Goal: Task Accomplishment & Management: Manage account settings

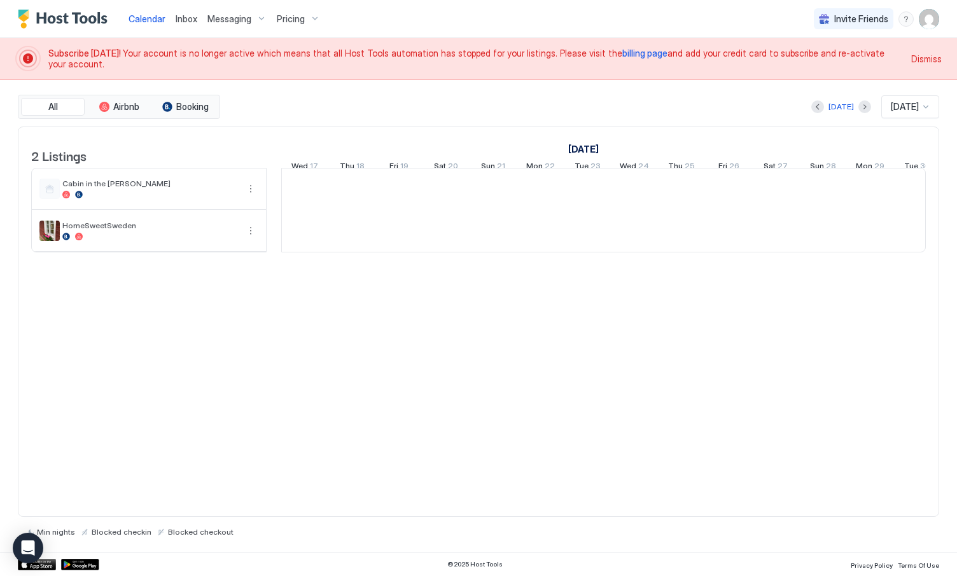
scroll to position [0, 707]
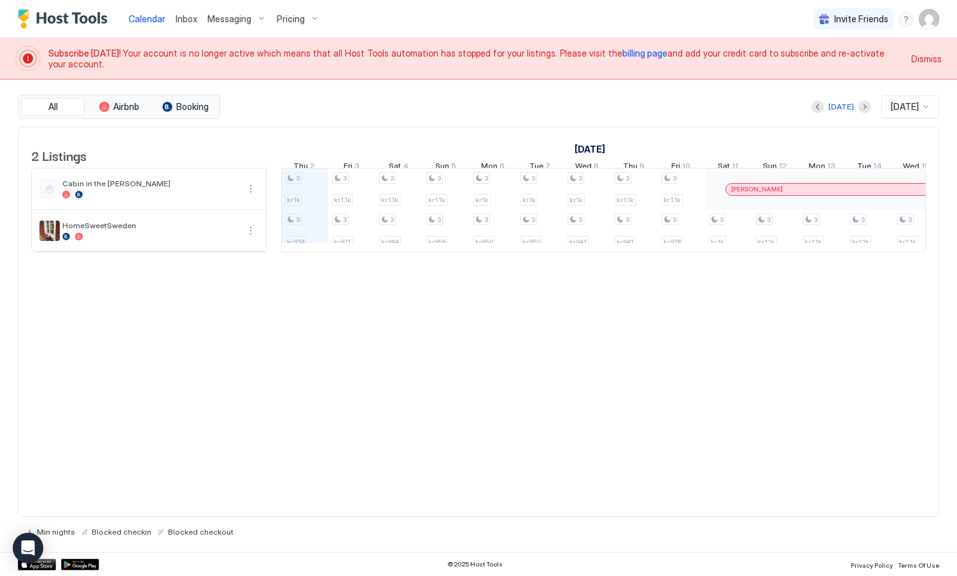
click at [930, 16] on img "User profile" at bounding box center [929, 19] width 20 height 20
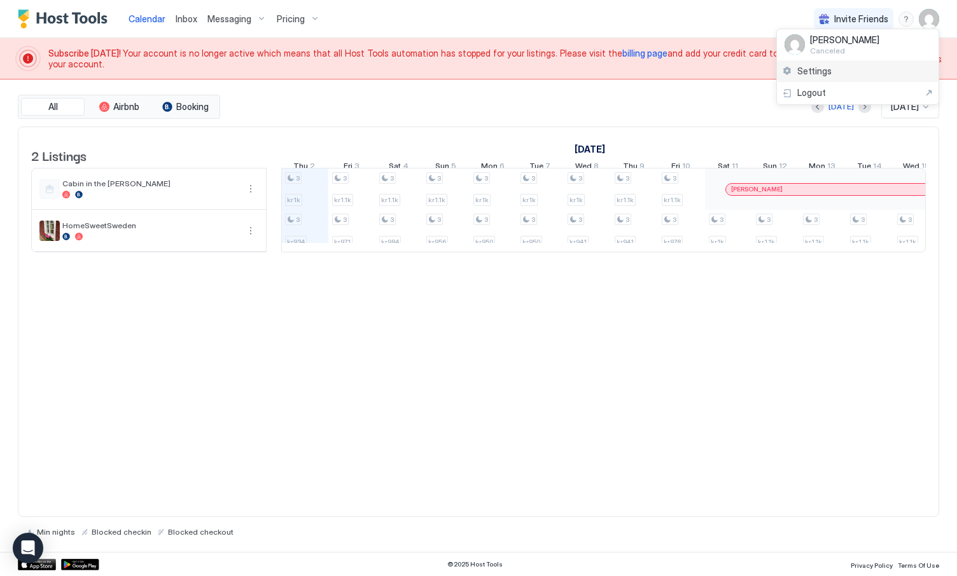
click at [824, 69] on span "Settings" at bounding box center [814, 71] width 34 height 11
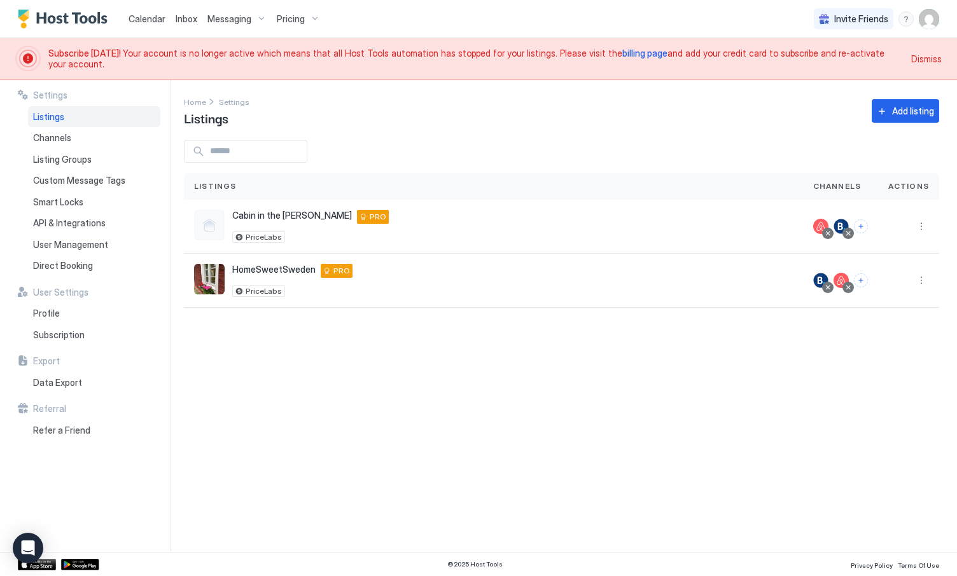
click at [87, 56] on span "Subscribe [DATE]!" at bounding box center [85, 53] width 74 height 11
click at [622, 59] on span "billing page" at bounding box center [644, 53] width 45 height 11
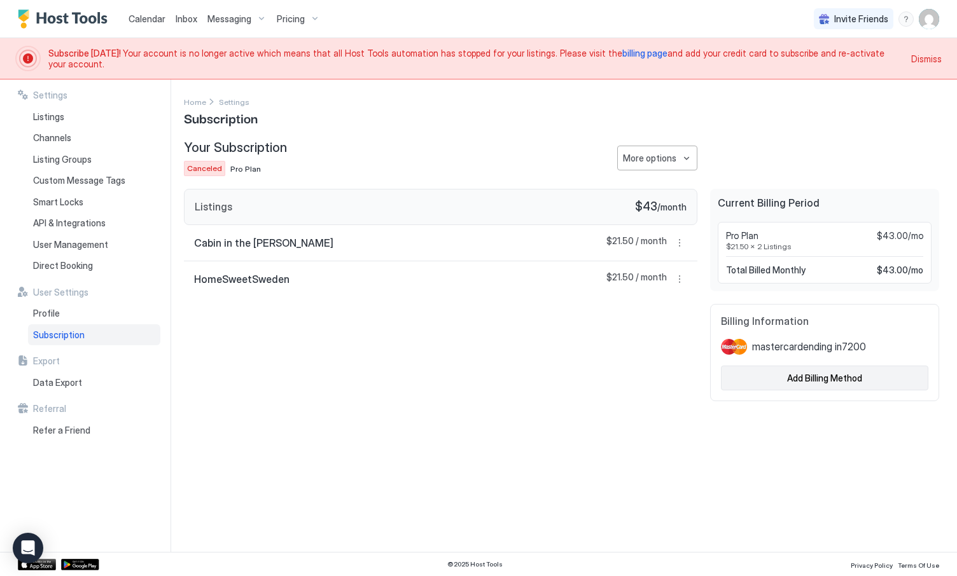
click at [843, 380] on div "Add Billing Method" at bounding box center [824, 377] width 75 height 13
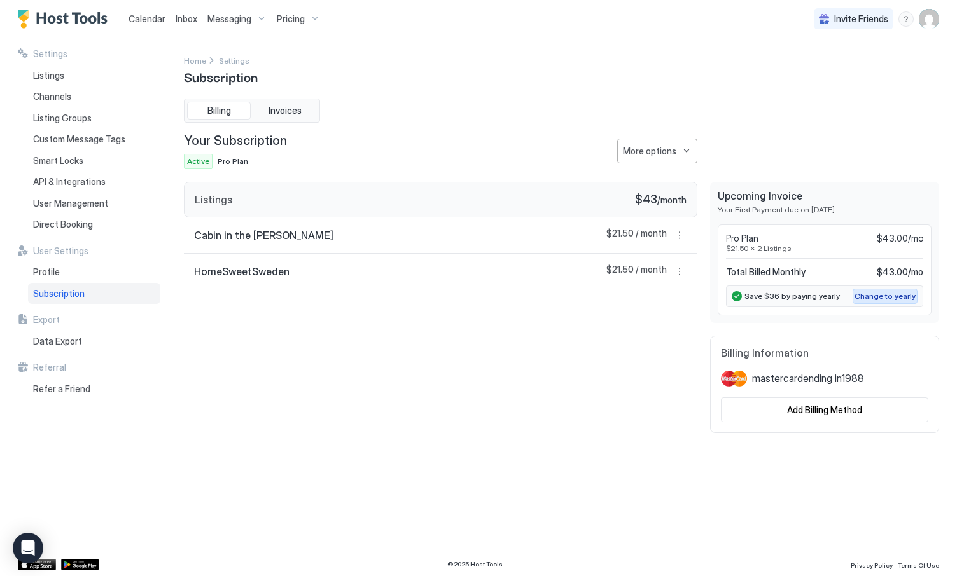
click at [880, 296] on div "Change to yearly" at bounding box center [884, 296] width 61 height 11
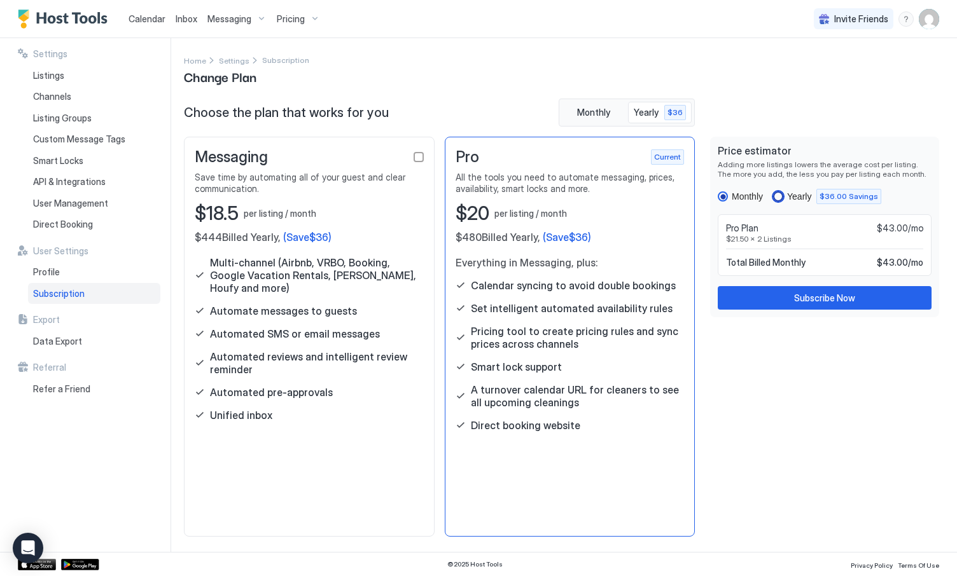
click at [779, 195] on div "yearly" at bounding box center [778, 196] width 10 height 10
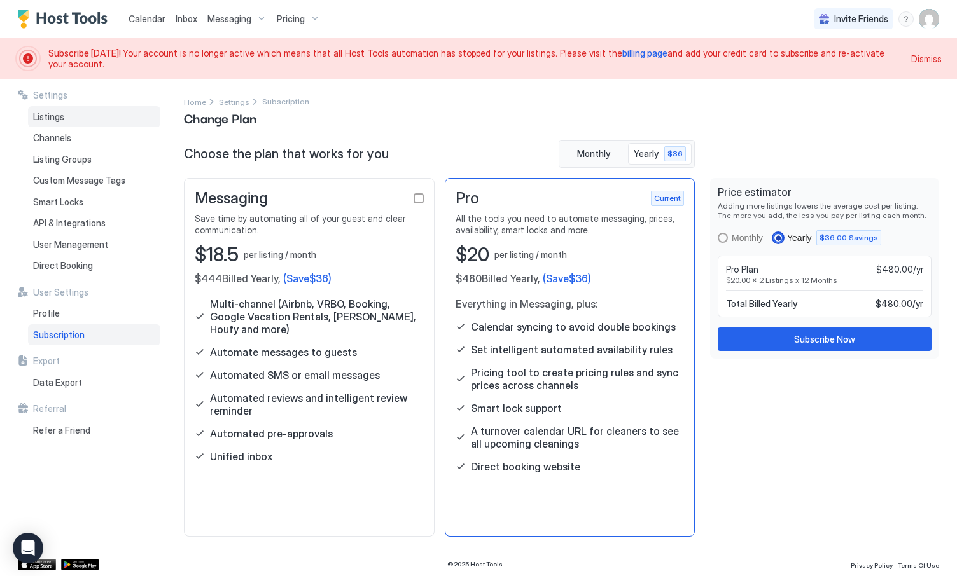
click at [45, 121] on span "Listings" at bounding box center [48, 116] width 31 height 11
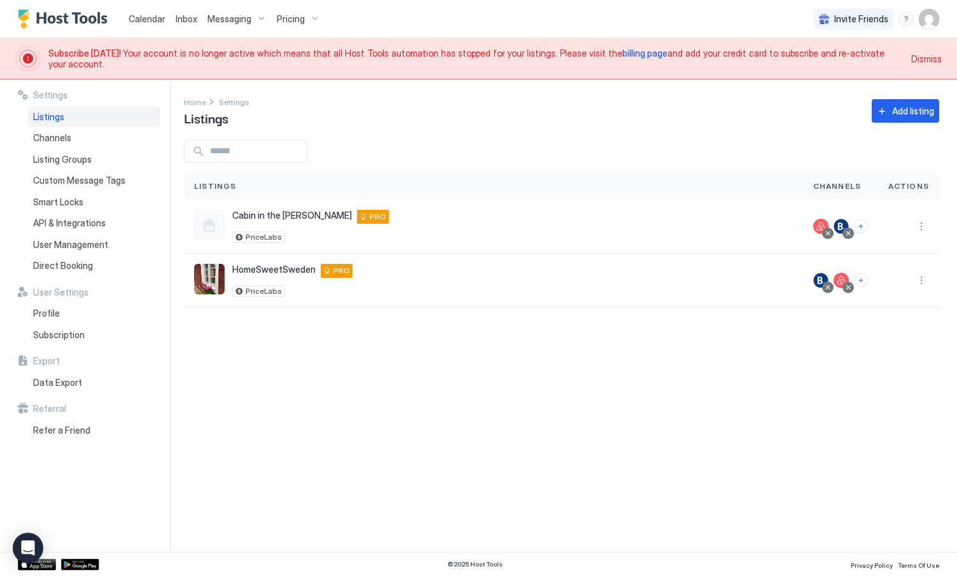
click at [286, 19] on span "Pricing" at bounding box center [291, 18] width 28 height 11
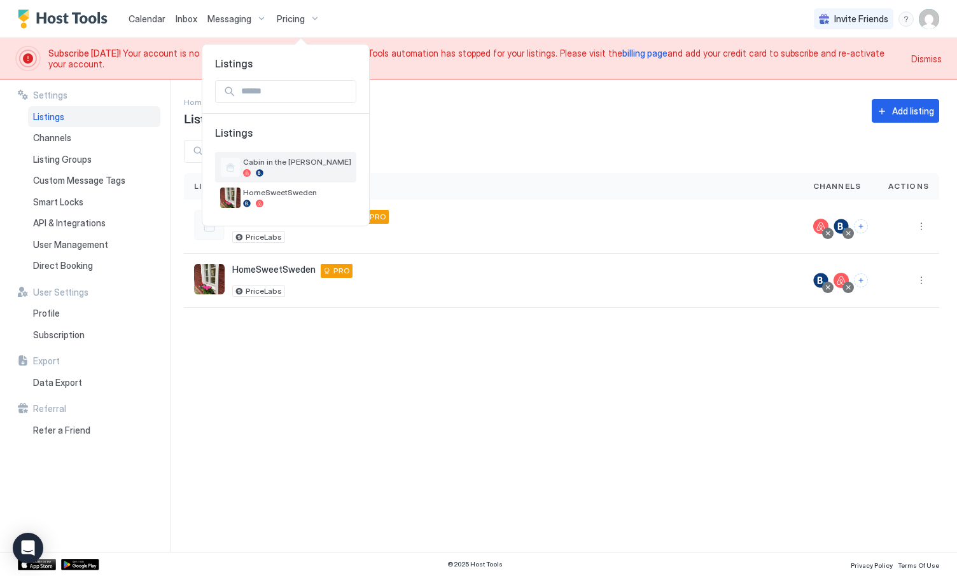
click at [278, 167] on div "Cabin in the [PERSON_NAME]" at bounding box center [297, 167] width 108 height 20
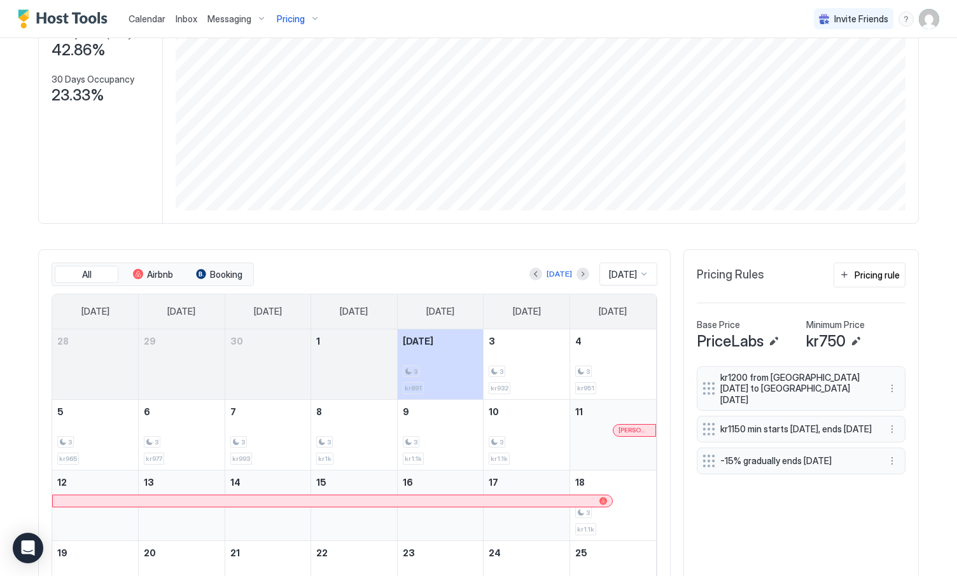
scroll to position [218, 0]
click at [770, 343] on button "Edit" at bounding box center [773, 342] width 15 height 15
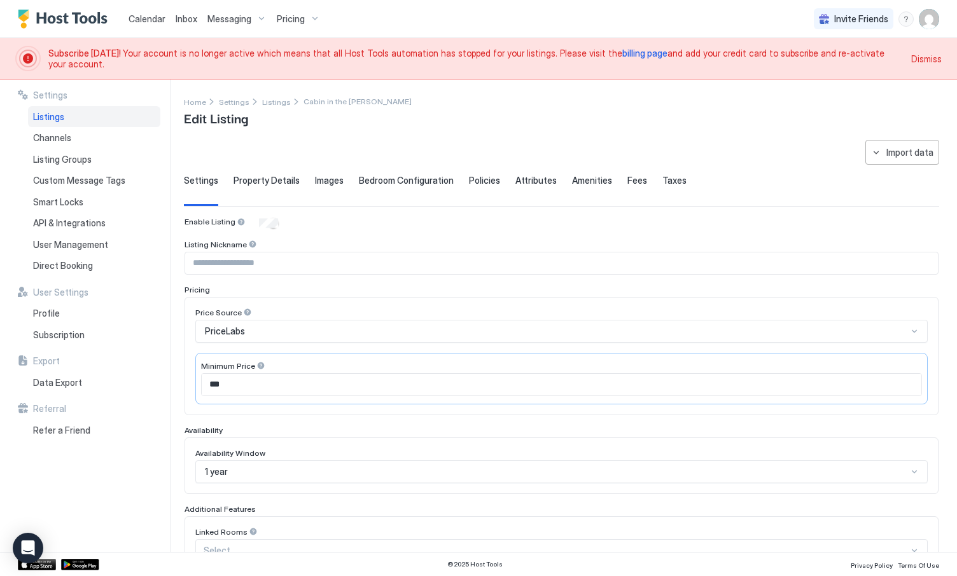
scroll to position [3, 0]
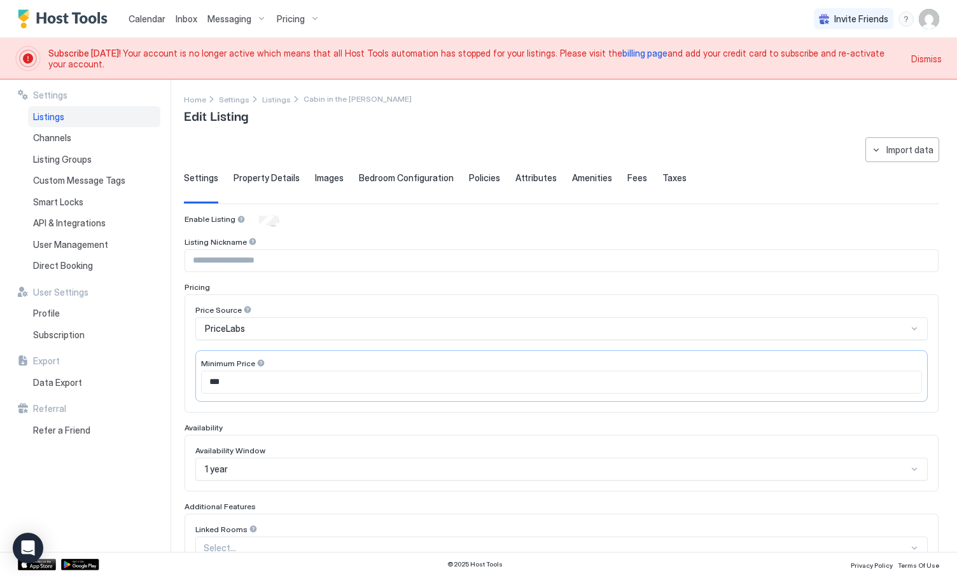
click at [917, 57] on span "Dismiss" at bounding box center [926, 58] width 31 height 13
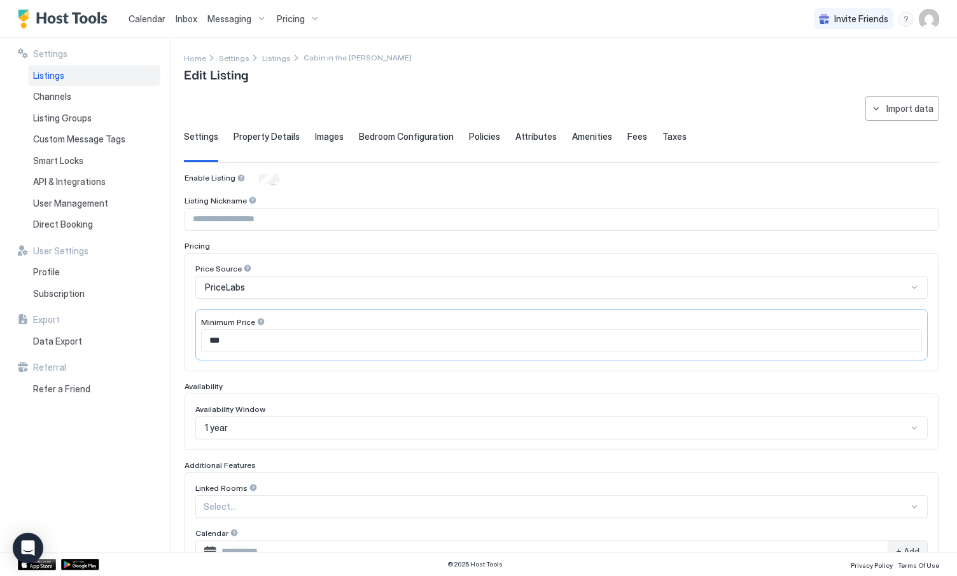
click at [627, 136] on span "Fees" at bounding box center [637, 136] width 20 height 11
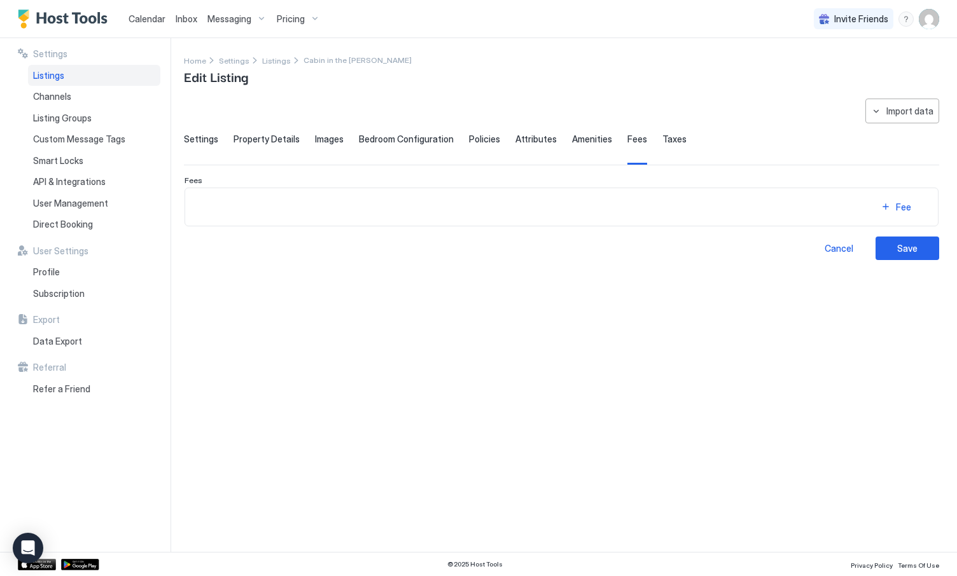
click at [483, 200] on div "Fee" at bounding box center [561, 206] width 732 height 17
click at [891, 206] on button "Fee" at bounding box center [896, 206] width 64 height 17
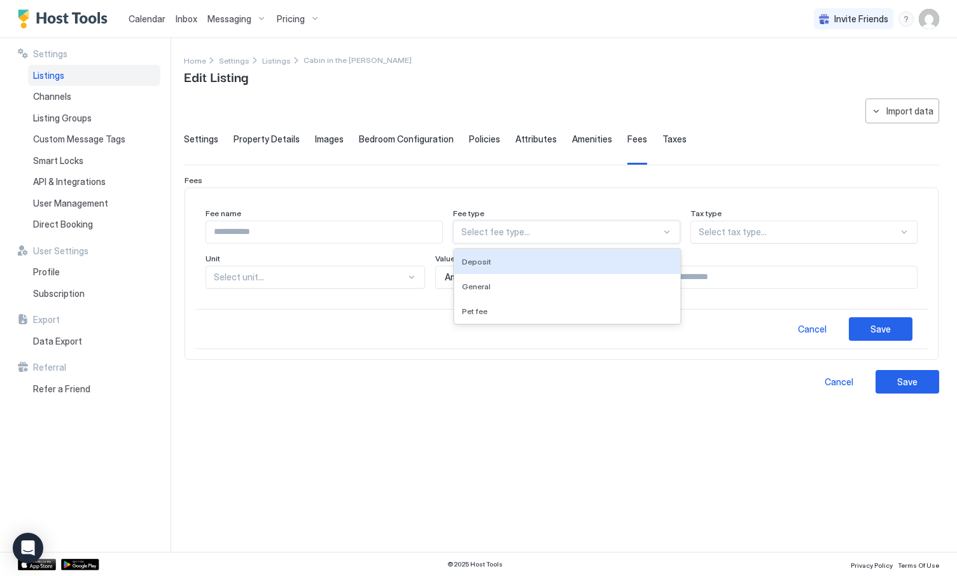
click at [532, 234] on div at bounding box center [561, 231] width 200 height 11
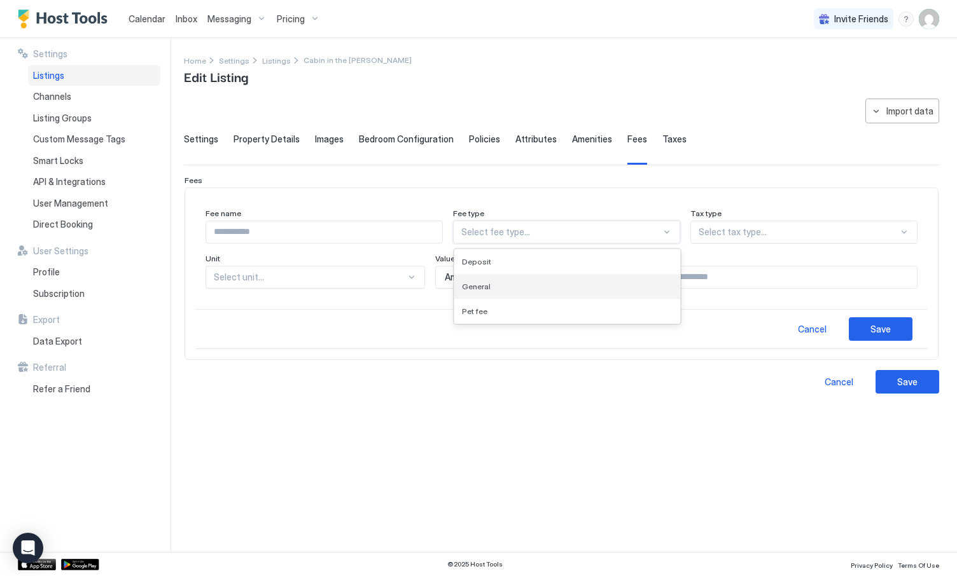
click at [535, 288] on div "General" at bounding box center [567, 287] width 211 height 10
click at [746, 232] on div at bounding box center [793, 231] width 211 height 11
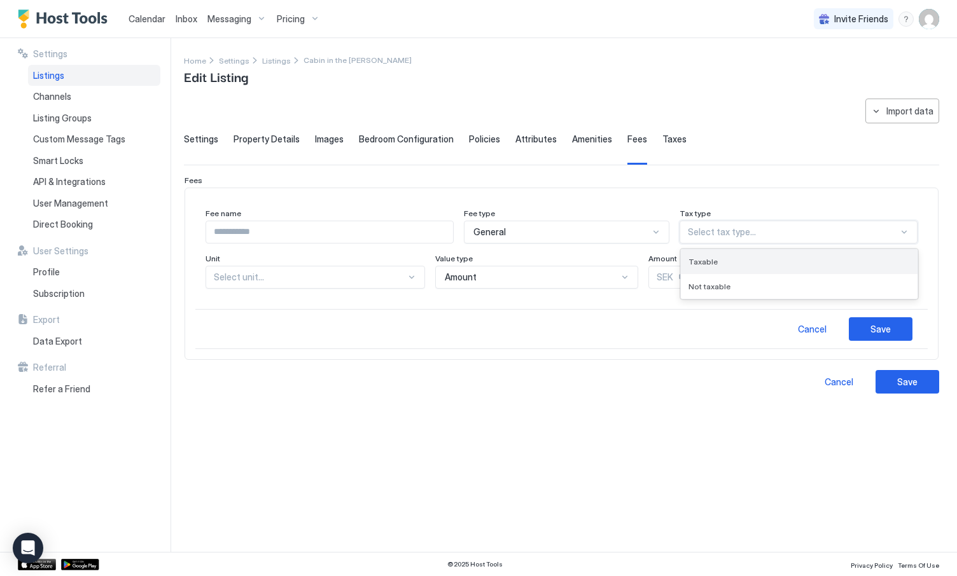
click at [718, 263] on span "Taxable" at bounding box center [702, 262] width 29 height 10
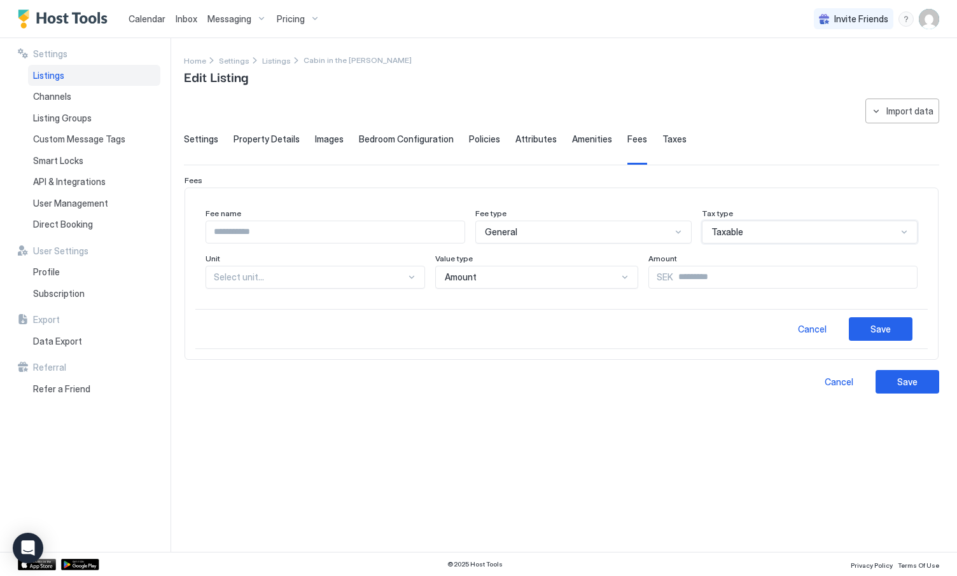
click at [342, 277] on div at bounding box center [310, 277] width 192 height 11
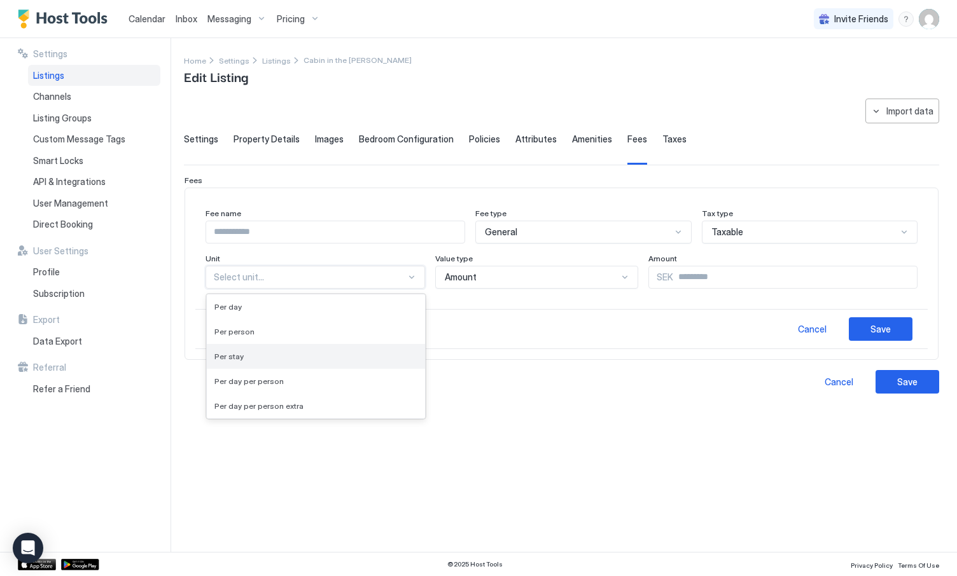
click at [291, 355] on div "Per stay" at bounding box center [315, 357] width 203 height 10
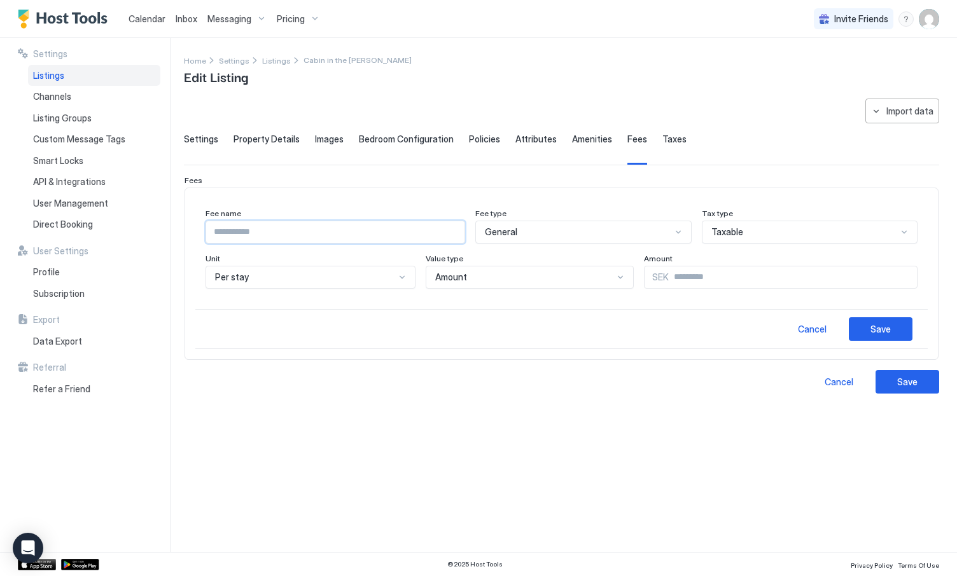
click at [331, 236] on input "Input Field" at bounding box center [335, 232] width 258 height 22
click at [267, 62] on span "Listings" at bounding box center [276, 61] width 29 height 10
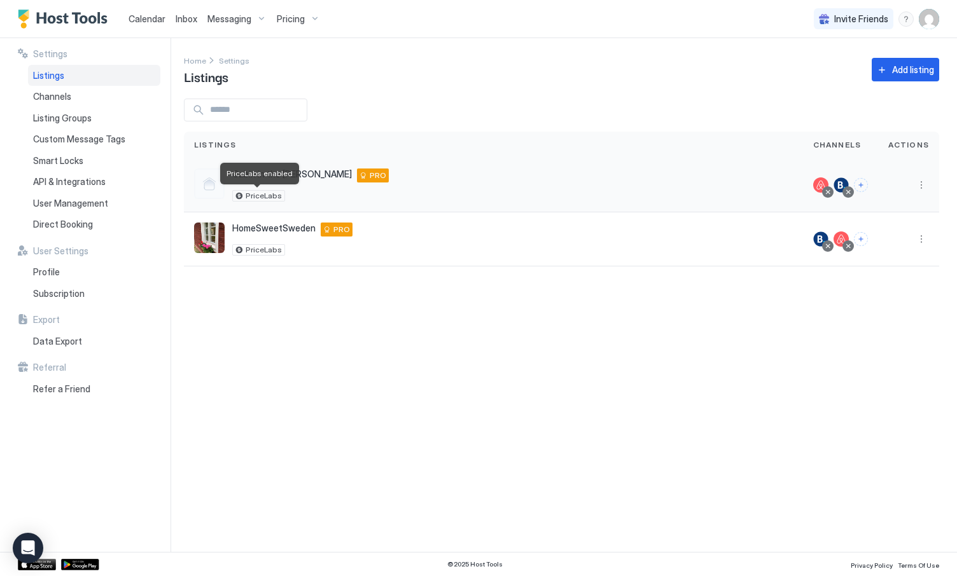
click at [254, 196] on span "PriceLabs" at bounding box center [264, 196] width 36 height 0
click at [923, 181] on button "More options" at bounding box center [920, 184] width 15 height 15
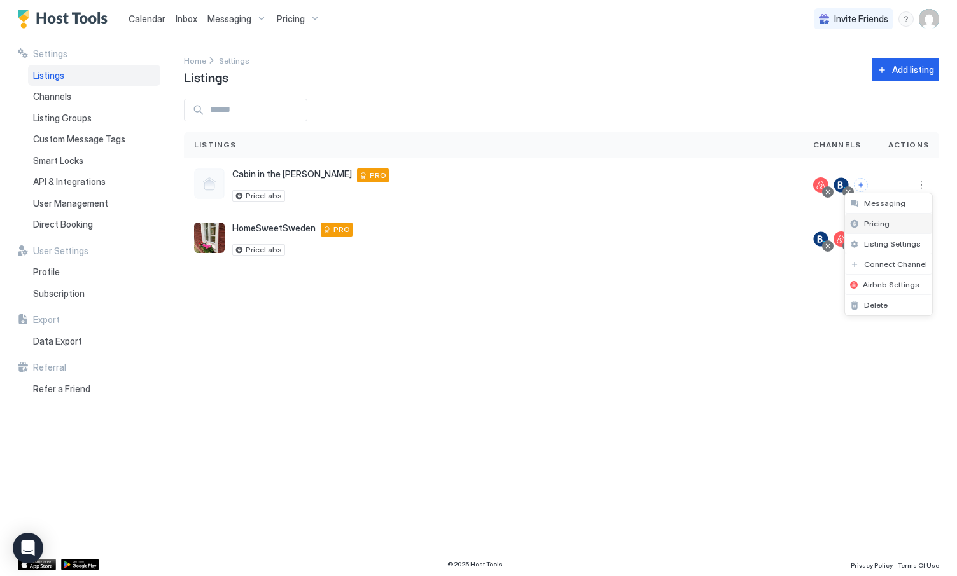
click at [894, 225] on div "Pricing" at bounding box center [888, 224] width 87 height 20
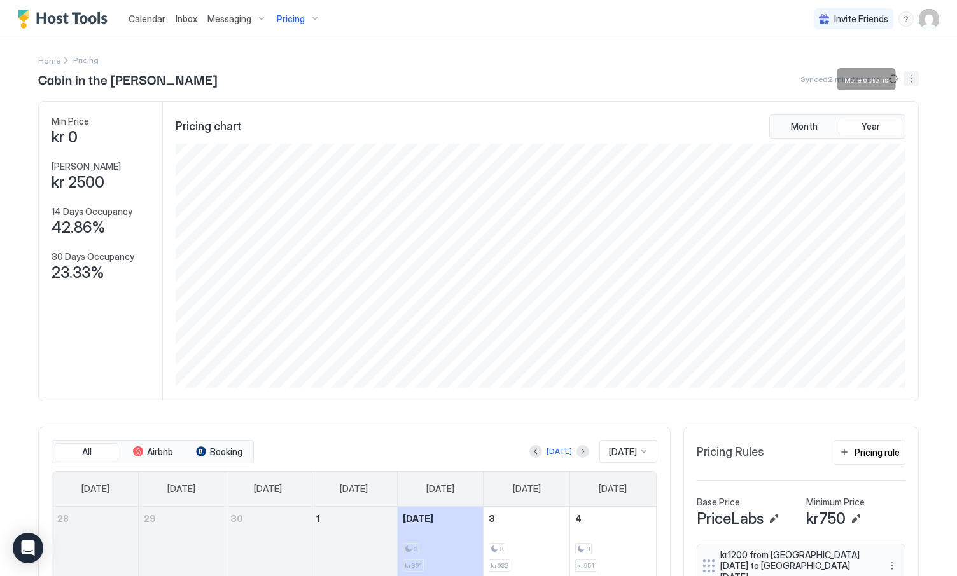
click at [908, 80] on button "More options" at bounding box center [910, 78] width 15 height 15
click at [898, 115] on span "Listing Settings" at bounding box center [889, 118] width 57 height 10
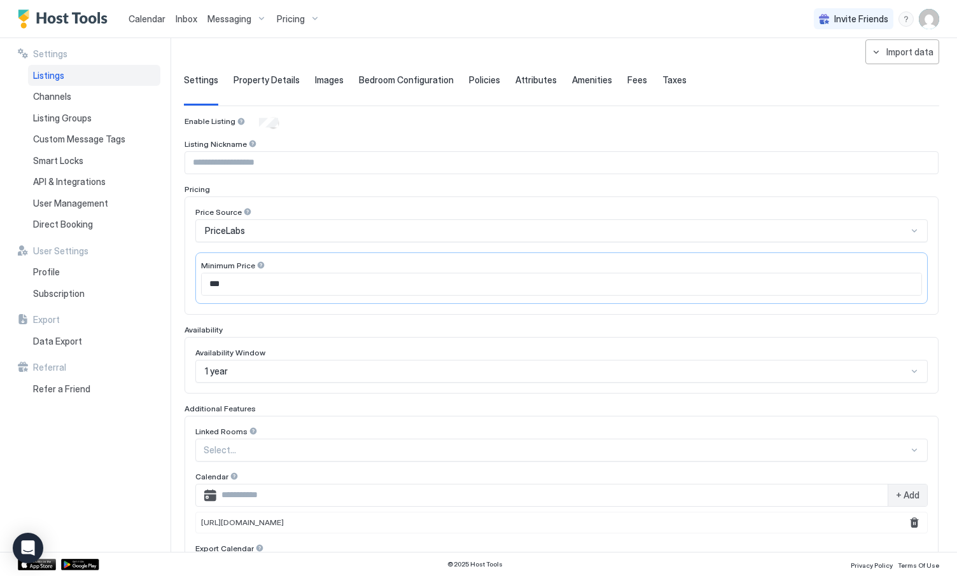
scroll to position [60, 0]
click at [258, 239] on div "PriceLabs" at bounding box center [561, 230] width 732 height 23
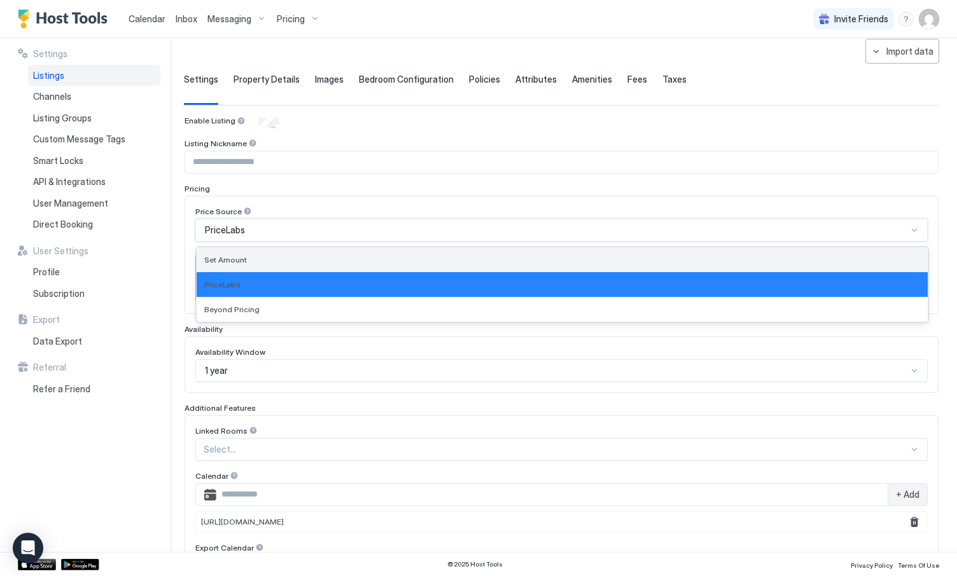
click at [244, 260] on span "Set Amount" at bounding box center [225, 260] width 43 height 10
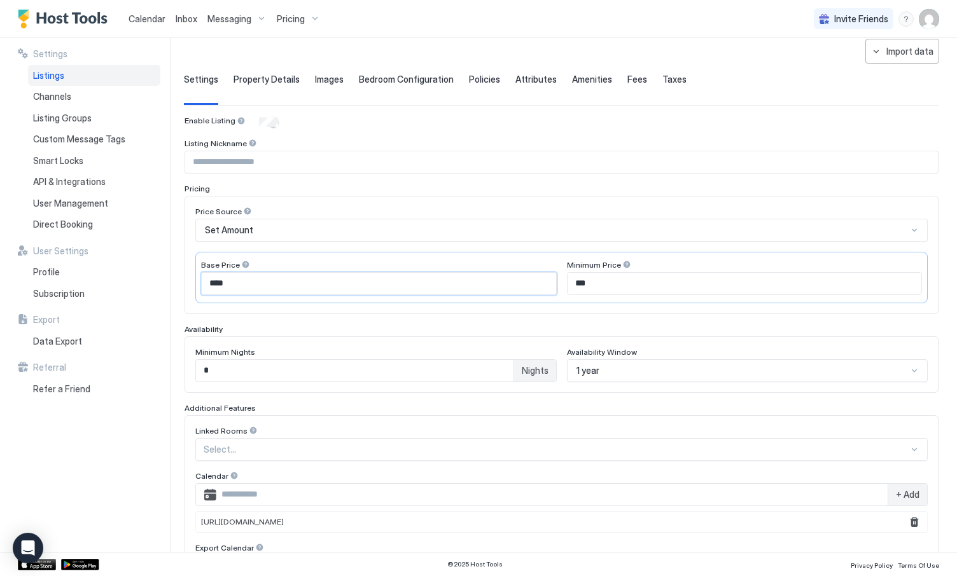
drag, startPoint x: 242, startPoint y: 286, endPoint x: 177, endPoint y: 284, distance: 64.9
click at [177, 284] on div "**********" at bounding box center [478, 295] width 957 height 514
type input "****"
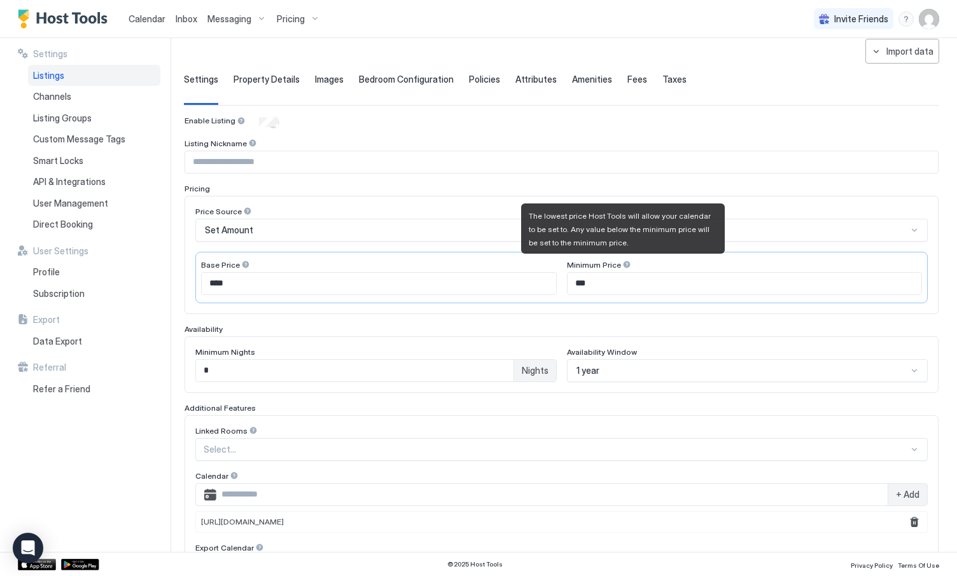
click at [613, 281] on input "***" at bounding box center [744, 284] width 354 height 22
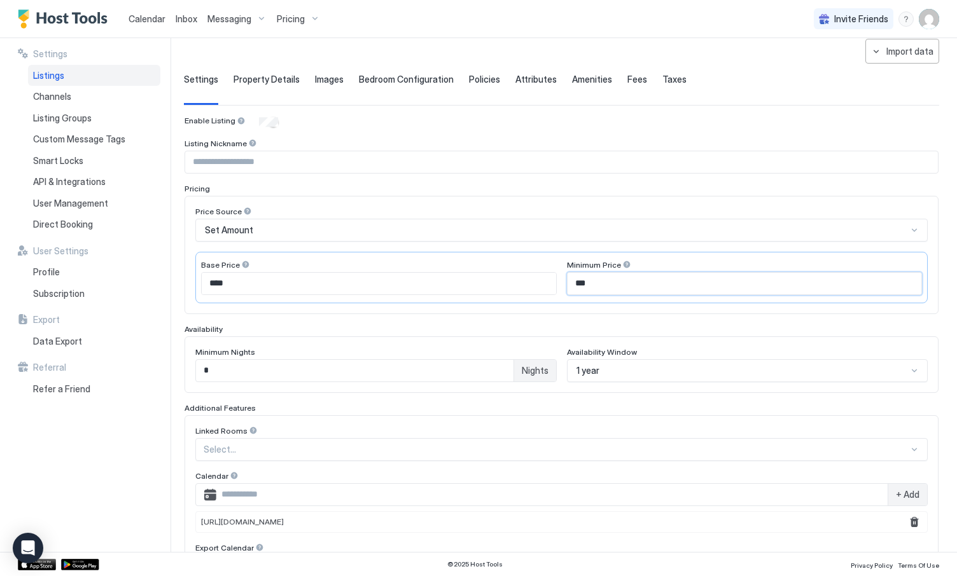
drag, startPoint x: 598, startPoint y: 282, endPoint x: 558, endPoint y: 280, distance: 40.1
click at [559, 281] on div "Base Price **** Minimum Price ***" at bounding box center [561, 278] width 732 height 52
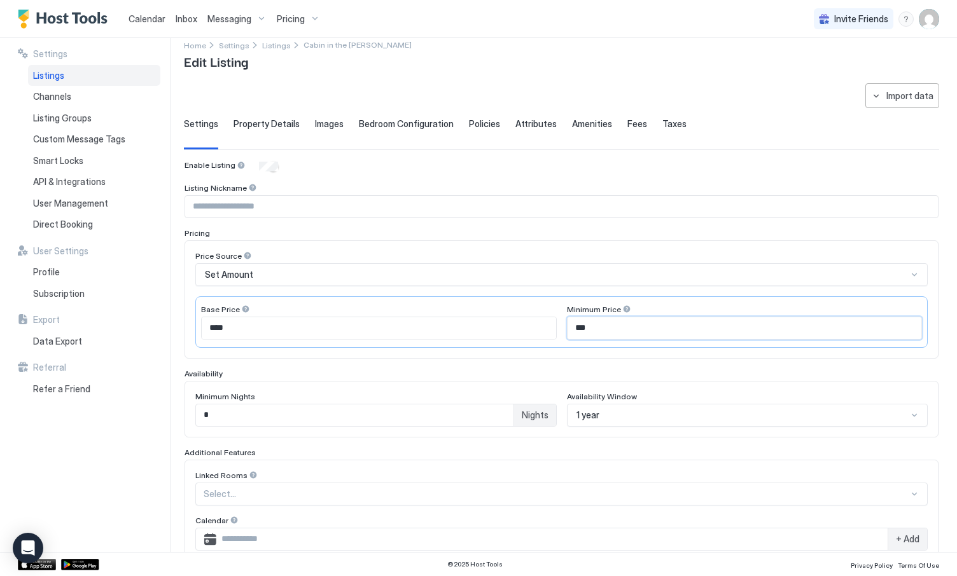
scroll to position [16, 0]
click at [587, 326] on input "***" at bounding box center [744, 328] width 354 height 22
type input "***"
click at [611, 344] on div "Base Price **** Minimum Price ***" at bounding box center [561, 322] width 732 height 52
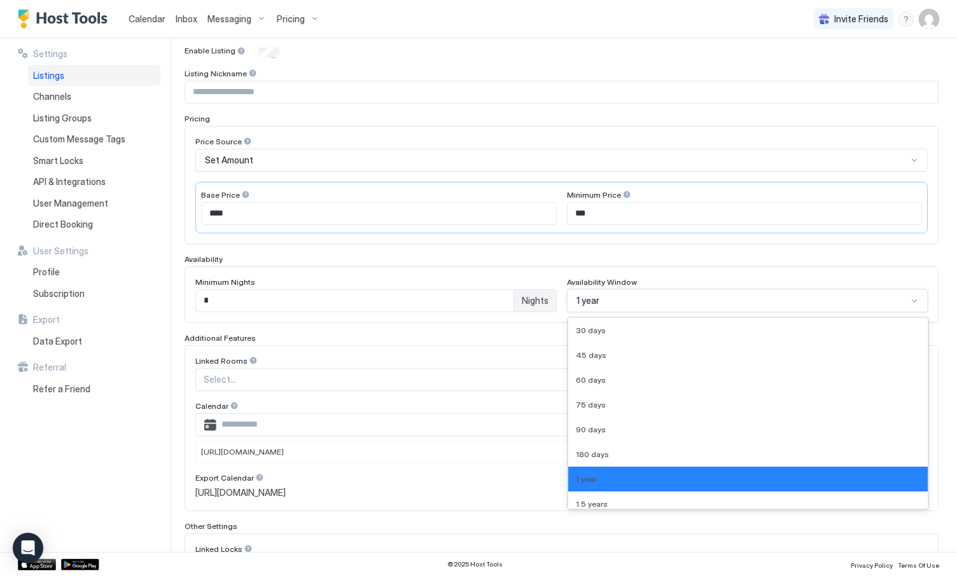
click at [609, 312] on div "1 year selected, 7 of 9. 9 results available. Use Up and Down to choose options…" at bounding box center [747, 300] width 361 height 23
click at [614, 451] on div "180 days" at bounding box center [748, 455] width 345 height 10
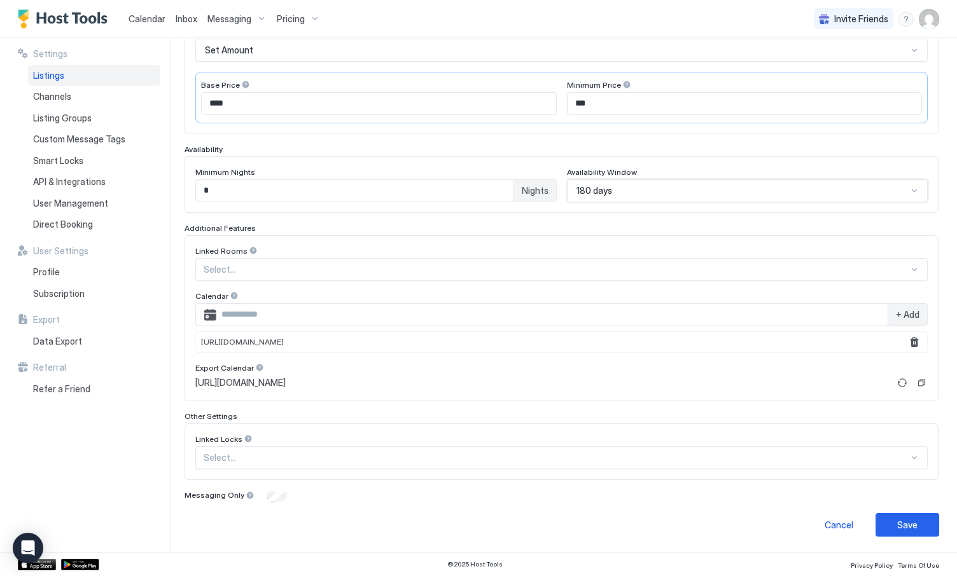
scroll to position [239, 0]
click at [908, 522] on div "Save" at bounding box center [907, 525] width 20 height 13
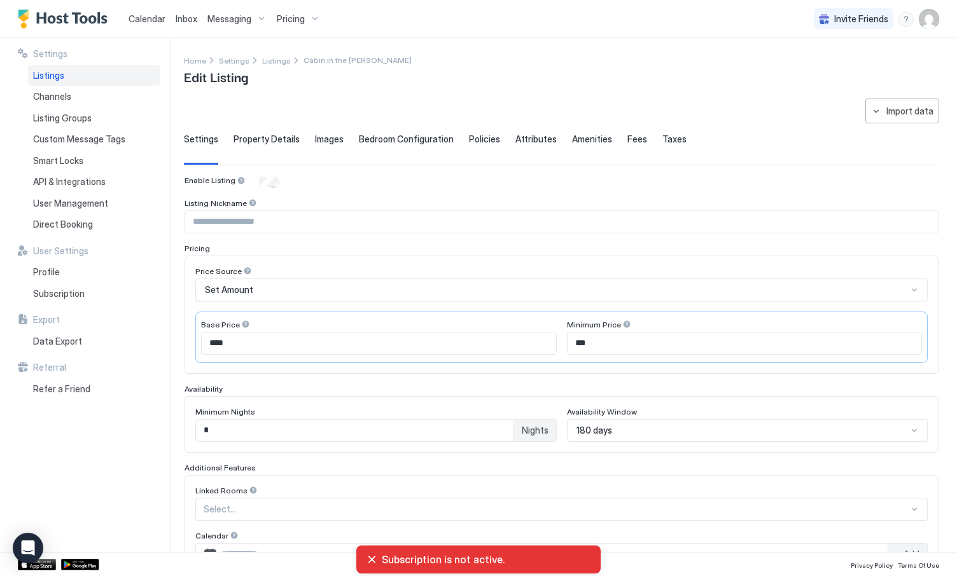
scroll to position [0, 0]
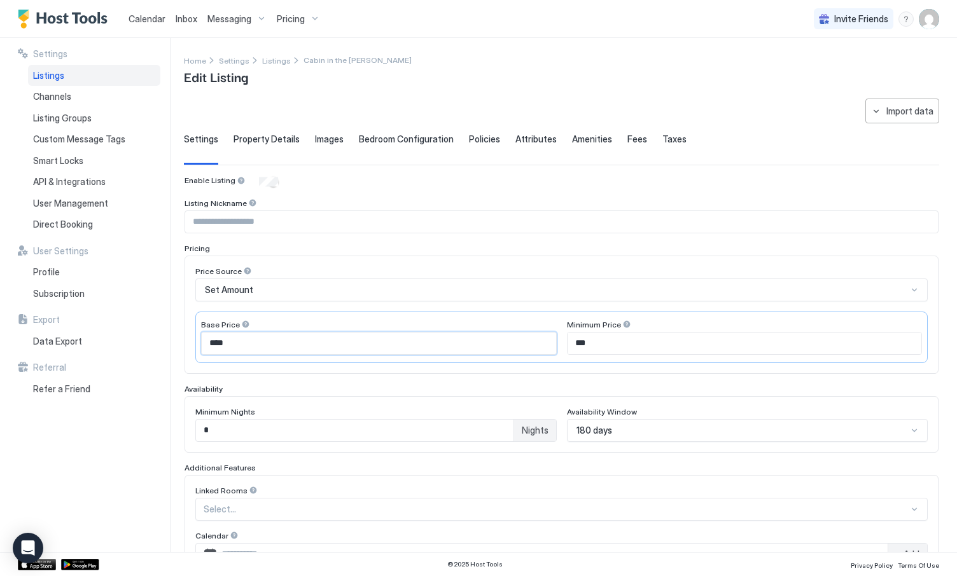
click at [515, 343] on input "****" at bounding box center [379, 344] width 354 height 22
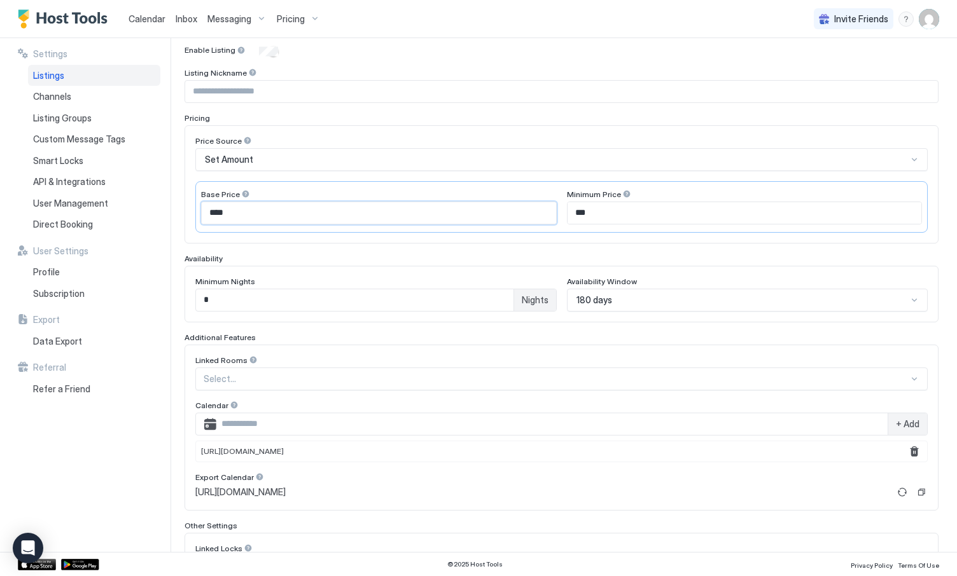
scroll to position [148, 0]
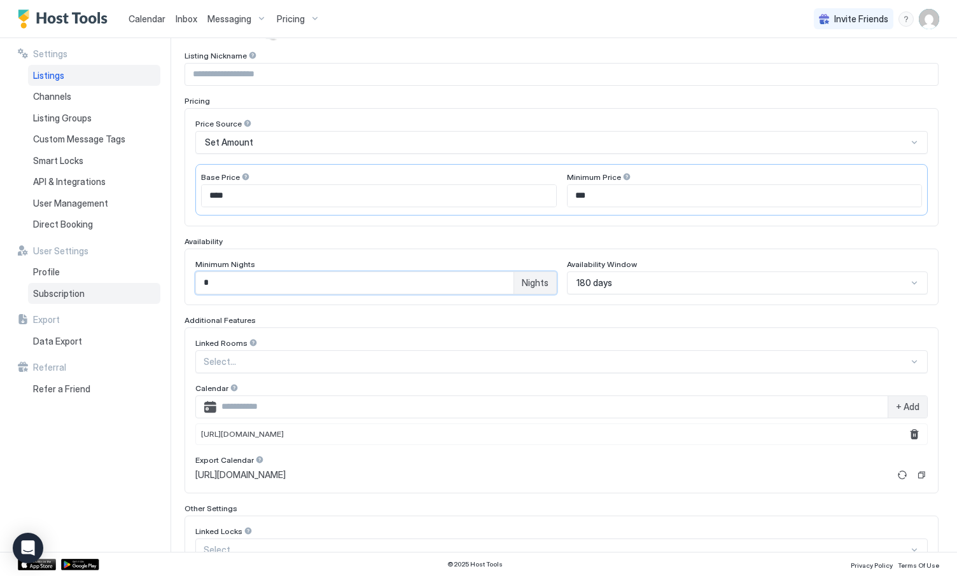
drag, startPoint x: 367, startPoint y: 279, endPoint x: 144, endPoint y: 281, distance: 223.3
click at [144, 281] on div "**********" at bounding box center [478, 295] width 957 height 514
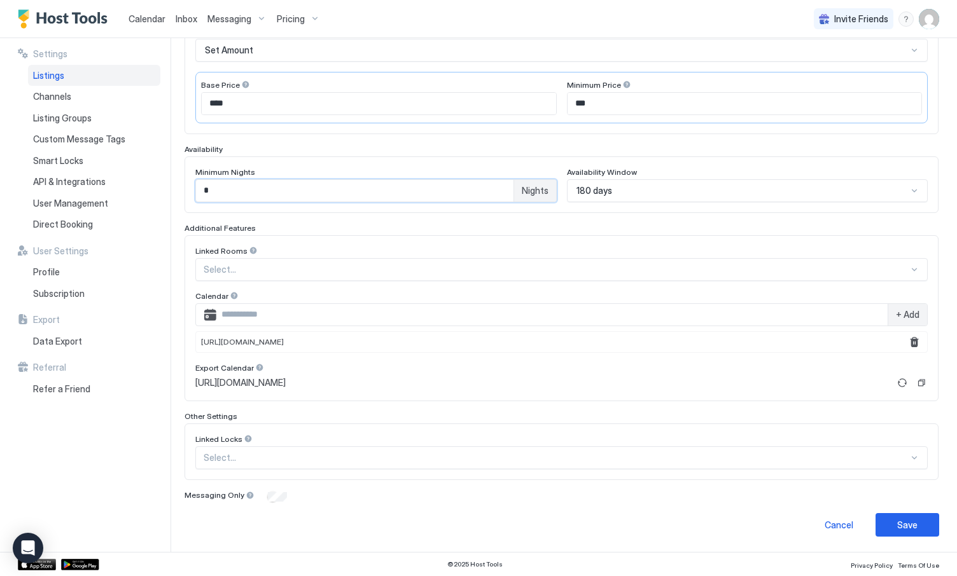
scroll to position [239, 0]
type input "*"
click at [915, 528] on div "Save" at bounding box center [907, 525] width 20 height 13
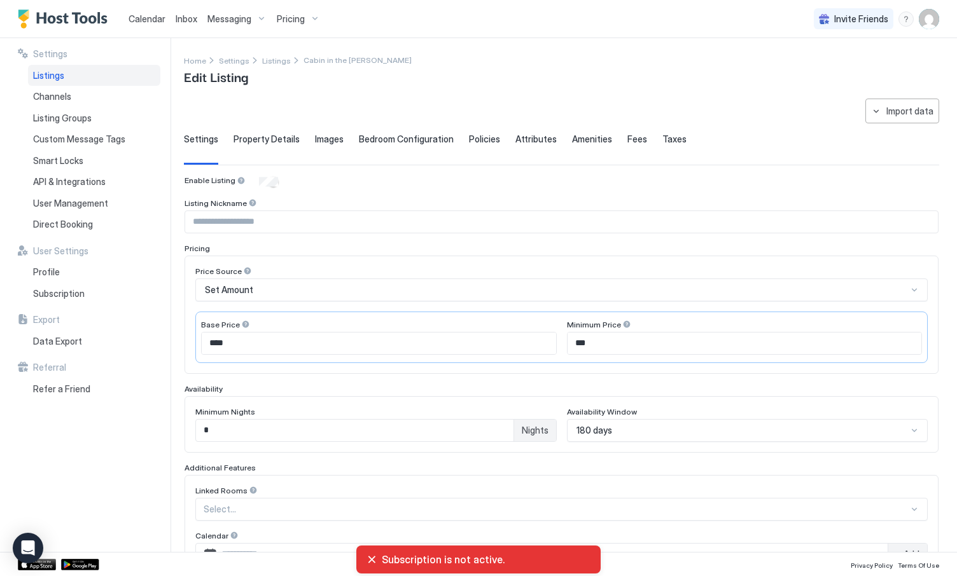
scroll to position [0, 0]
click at [151, 16] on span "Calendar" at bounding box center [146, 18] width 37 height 11
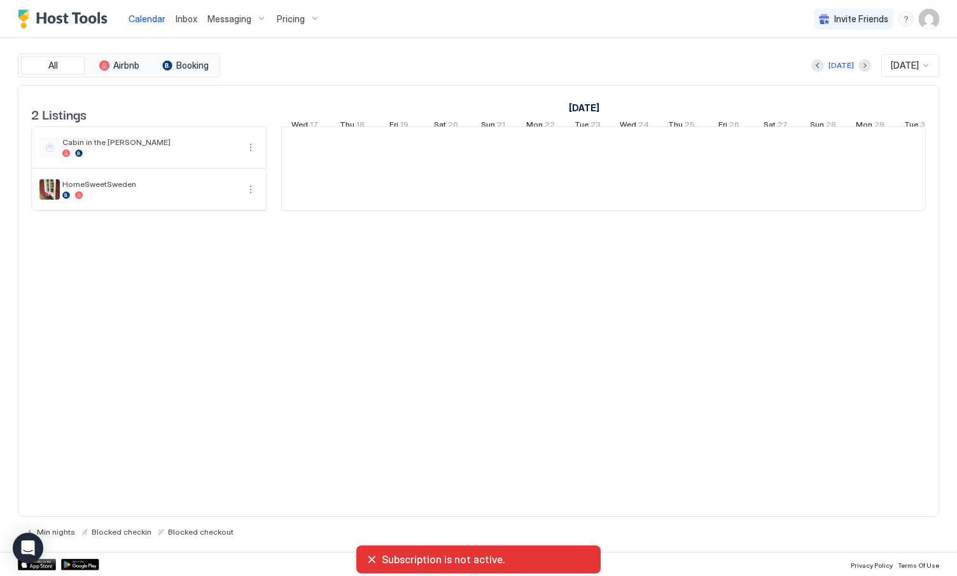
scroll to position [0, 707]
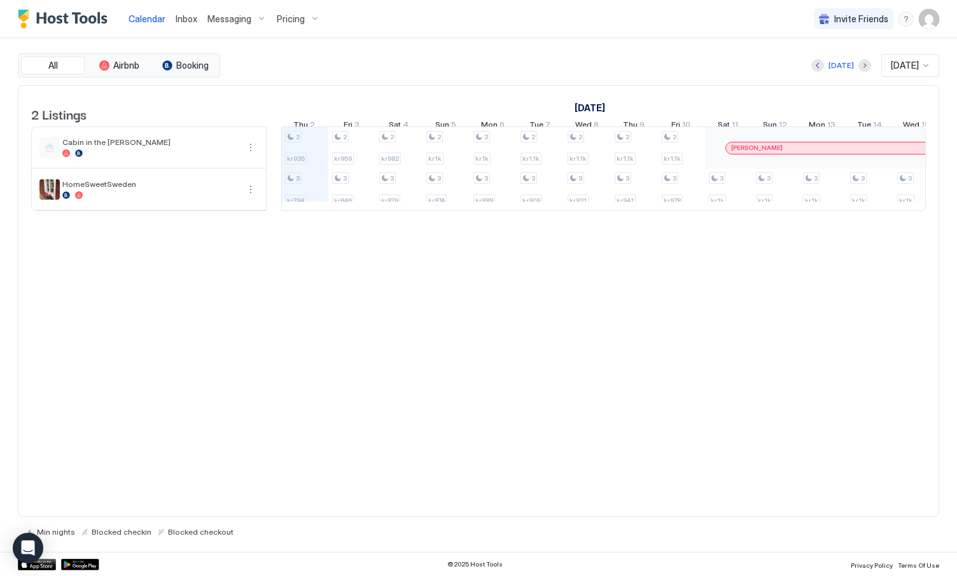
click at [926, 18] on img "User profile" at bounding box center [929, 19] width 20 height 20
click at [812, 70] on span "Settings" at bounding box center [814, 71] width 34 height 11
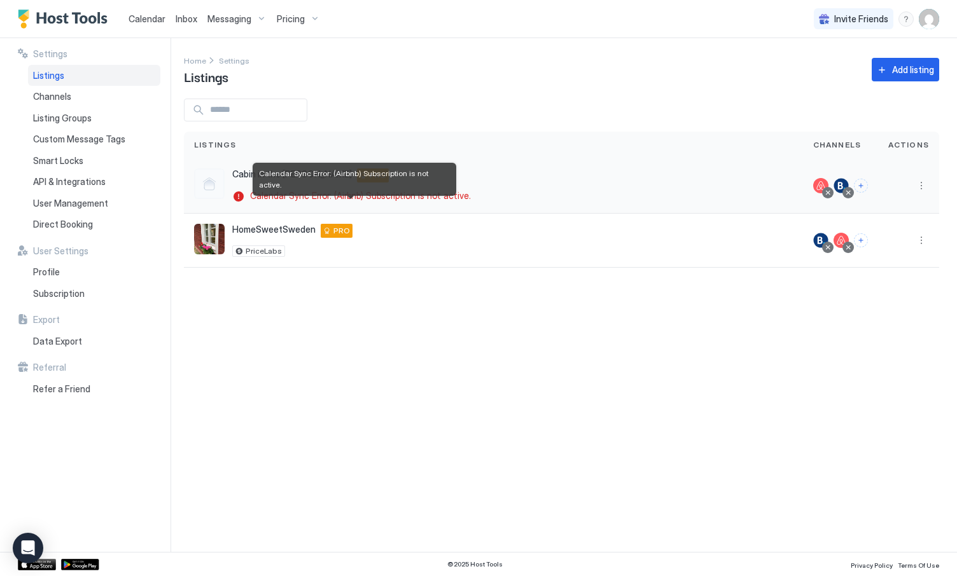
click at [349, 197] on span "Calendar Sync Error: (Airbnb) Subscription is not active." at bounding box center [360, 195] width 221 height 11
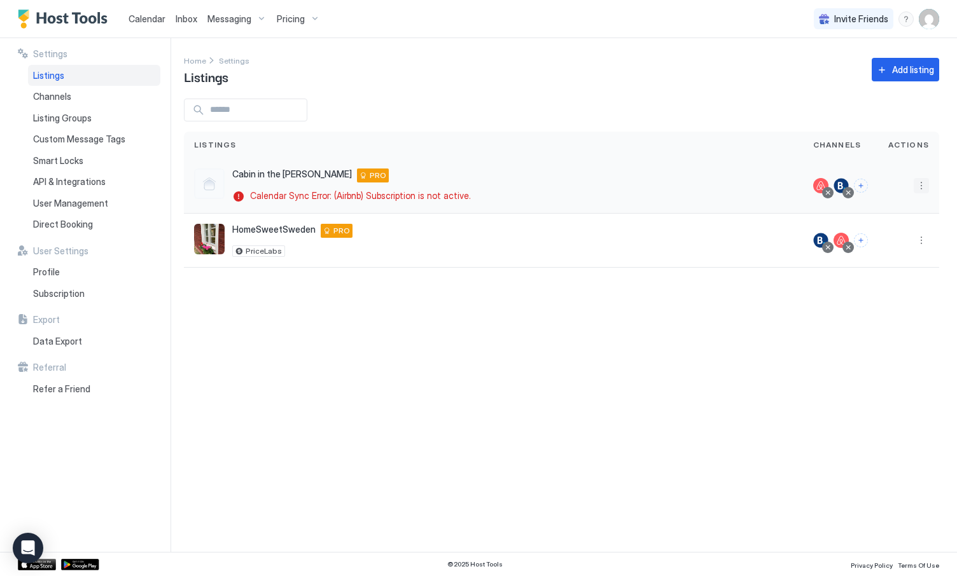
click at [918, 188] on button "More options" at bounding box center [920, 185] width 15 height 15
click at [889, 222] on div "Pricing" at bounding box center [888, 224] width 87 height 20
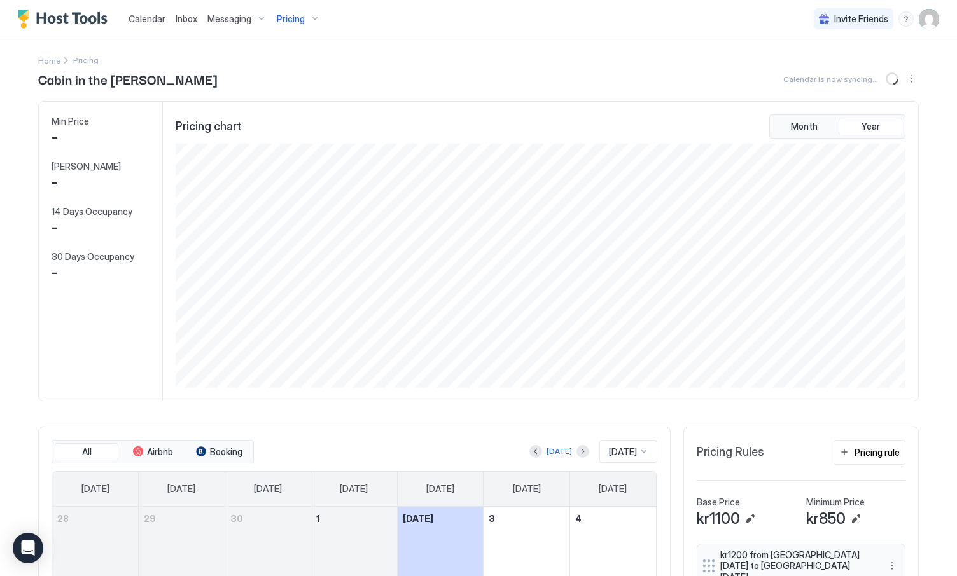
scroll to position [244, 732]
click at [907, 76] on button "More options" at bounding box center [910, 78] width 15 height 15
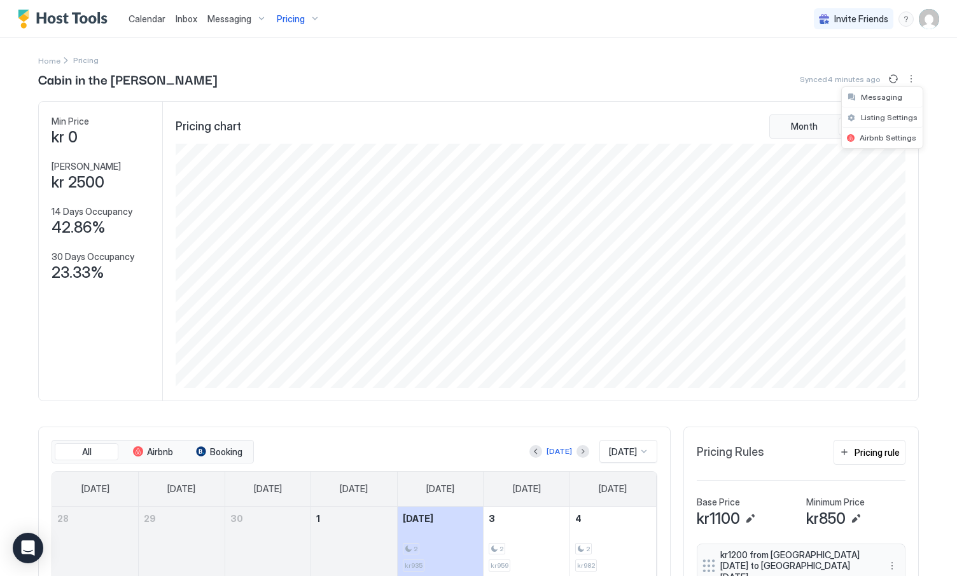
click at [870, 73] on div at bounding box center [478, 288] width 957 height 576
click at [893, 82] on div at bounding box center [478, 288] width 957 height 576
click at [893, 76] on button "Sync prices" at bounding box center [892, 78] width 15 height 15
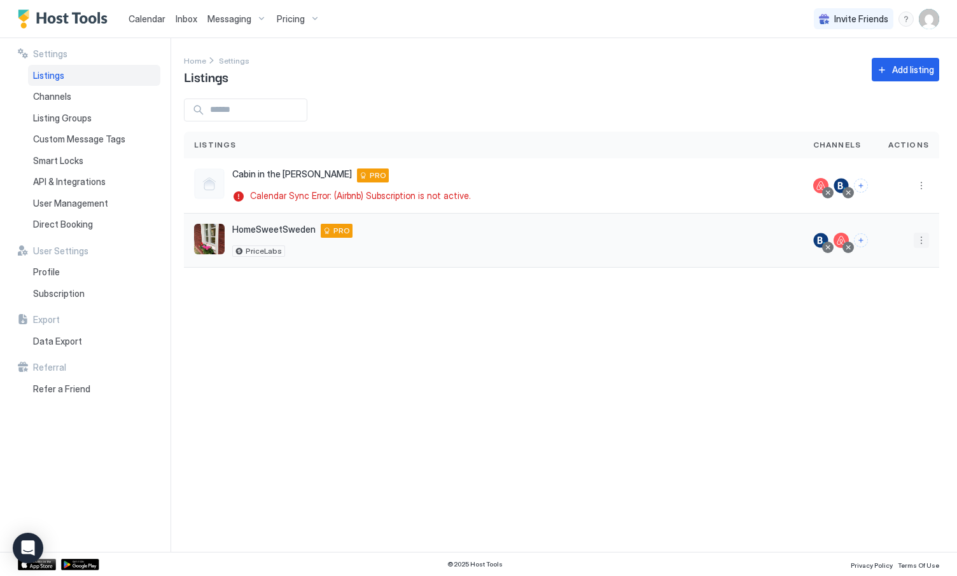
click at [919, 237] on button "More options" at bounding box center [920, 240] width 15 height 15
click at [882, 295] on span "Listing Settings" at bounding box center [892, 300] width 57 height 10
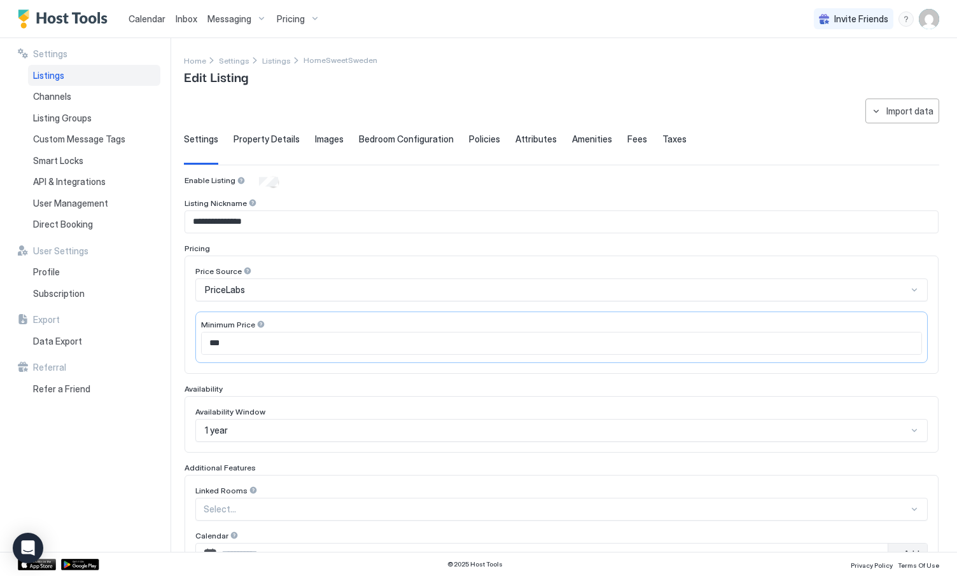
click at [247, 289] on div "PriceLabs" at bounding box center [556, 289] width 702 height 11
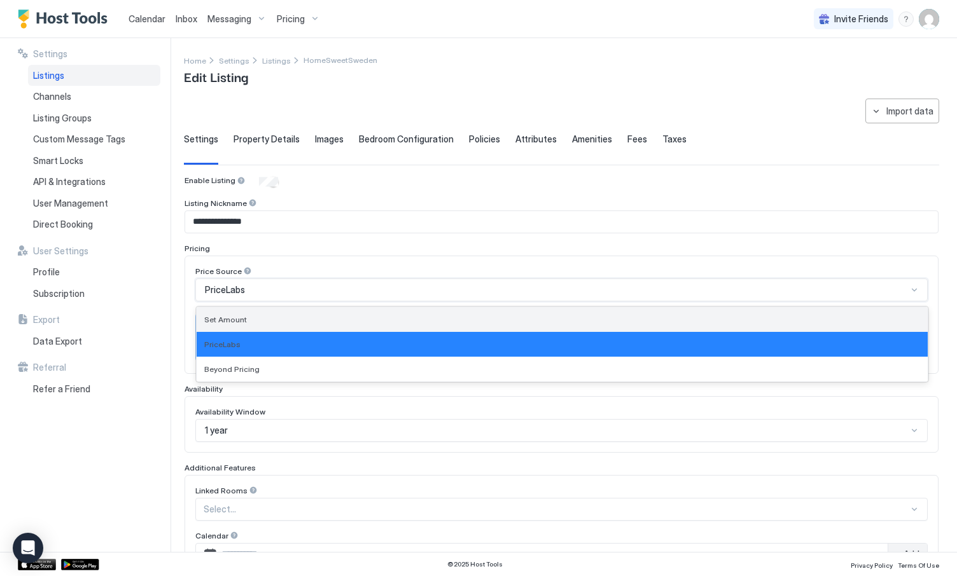
click at [250, 320] on div "Set Amount" at bounding box center [562, 320] width 716 height 10
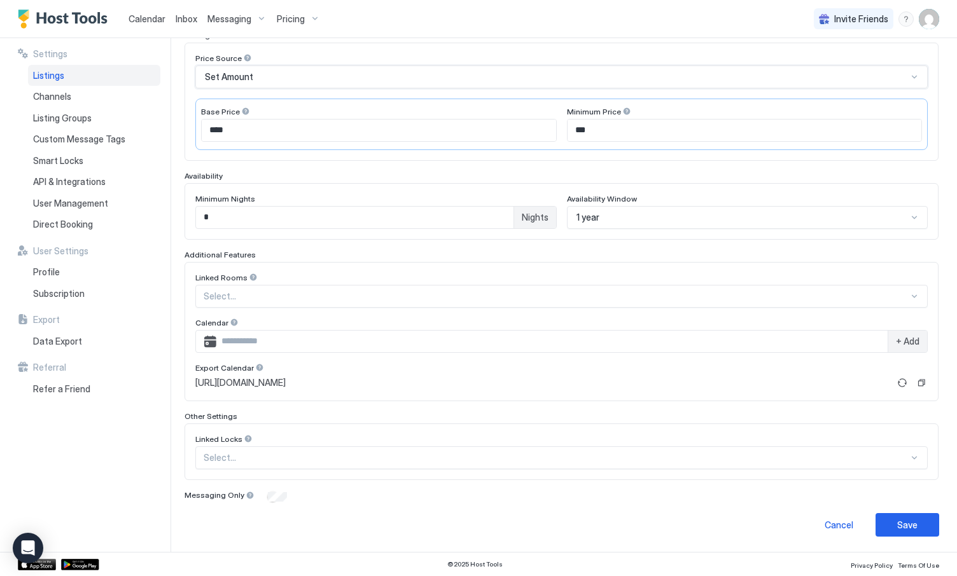
scroll to position [212, 0]
click at [910, 527] on div "Save" at bounding box center [907, 525] width 20 height 13
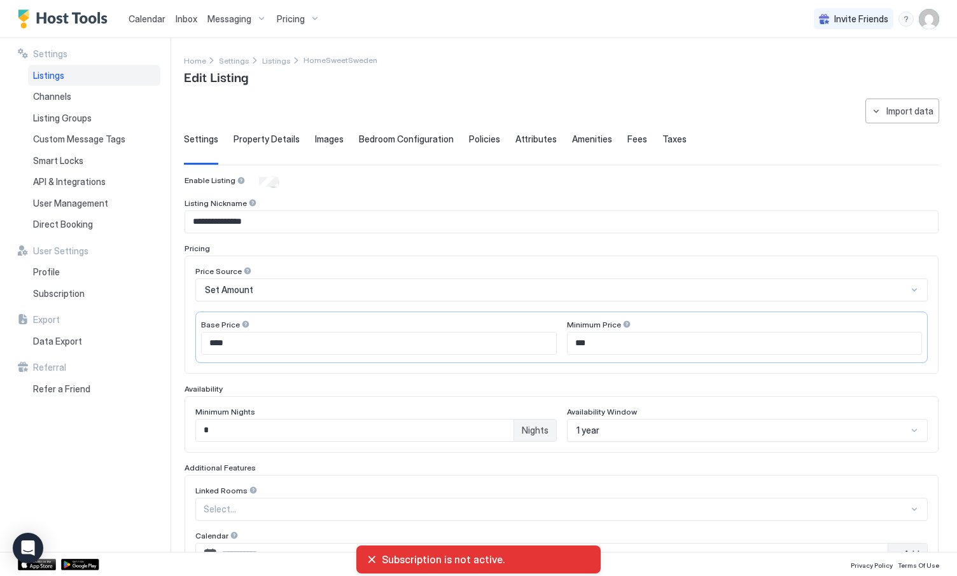
scroll to position [0, 0]
click at [151, 24] on link "Calendar" at bounding box center [146, 18] width 37 height 13
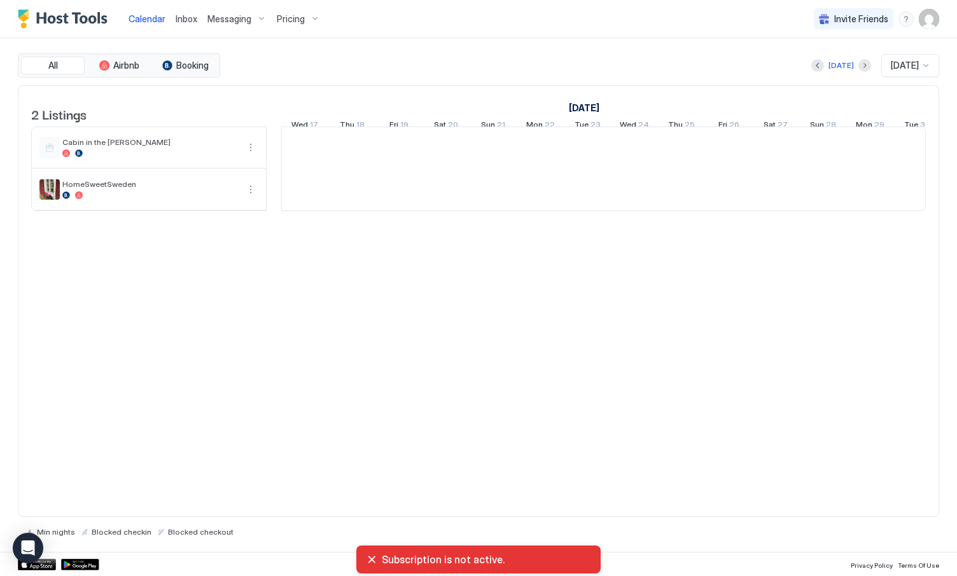
scroll to position [0, 707]
click at [289, 24] on div "Pricing" at bounding box center [298, 19] width 53 height 22
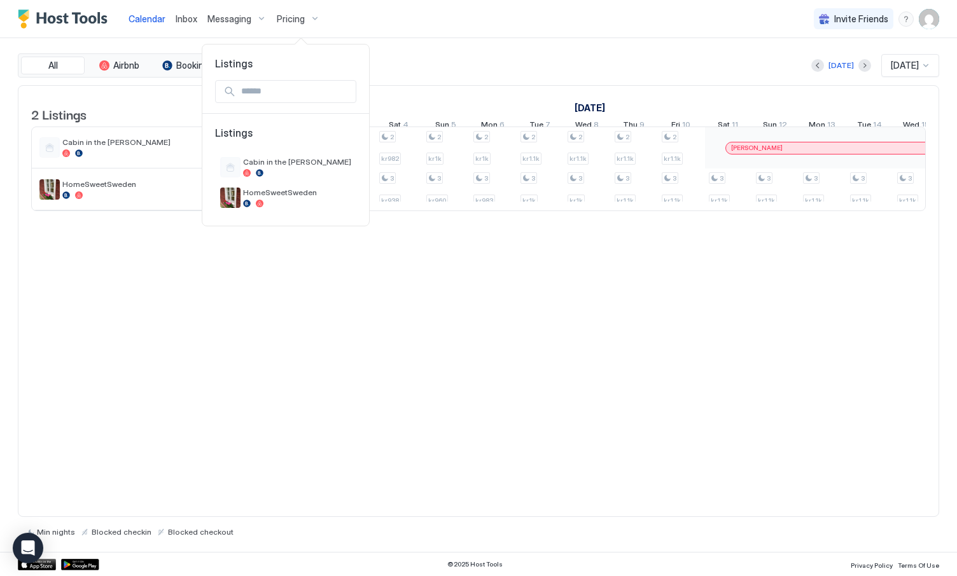
click at [931, 20] on div at bounding box center [478, 288] width 957 height 576
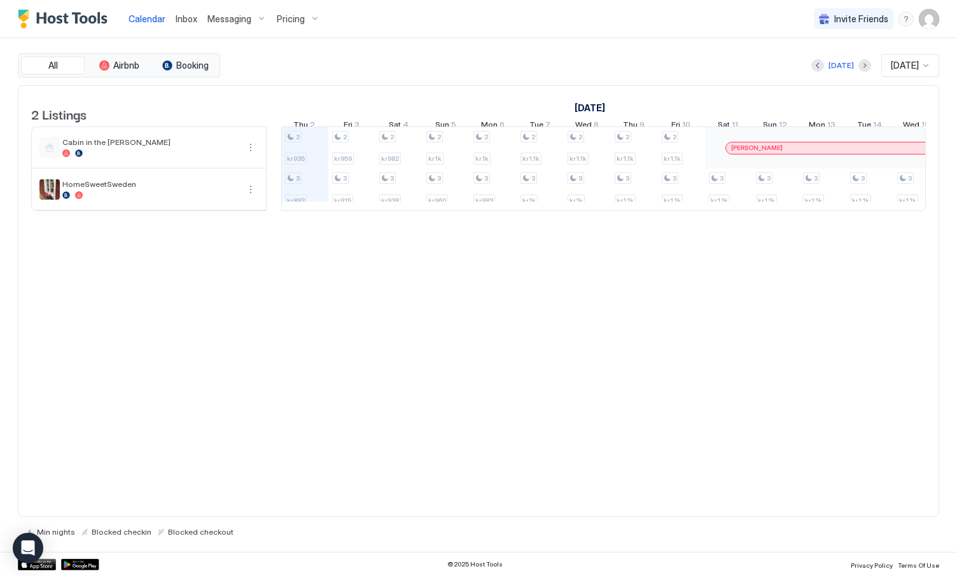
click at [926, 20] on img "User profile" at bounding box center [929, 19] width 20 height 20
click at [817, 68] on span "Settings" at bounding box center [814, 71] width 34 height 11
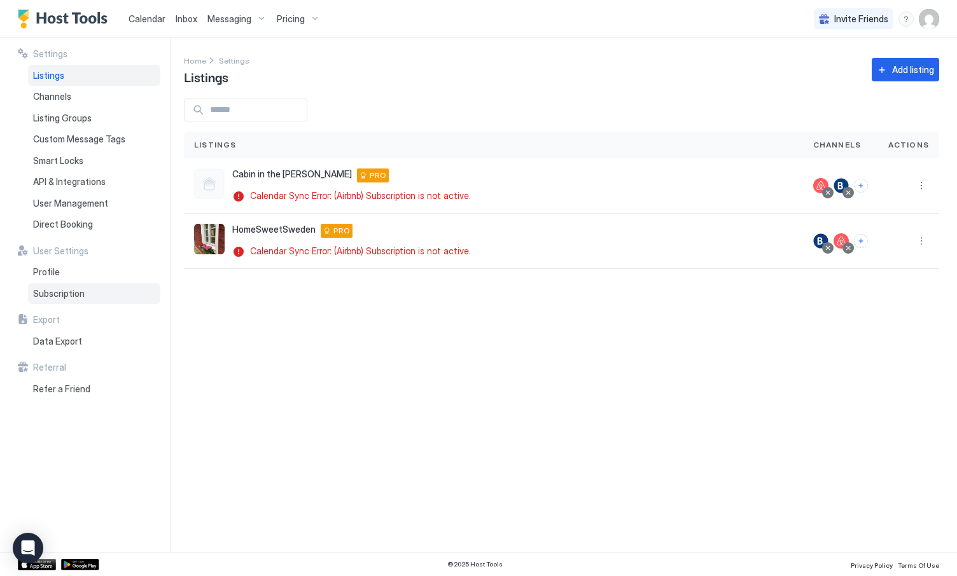
click at [64, 288] on span "Subscription" at bounding box center [59, 293] width 52 height 11
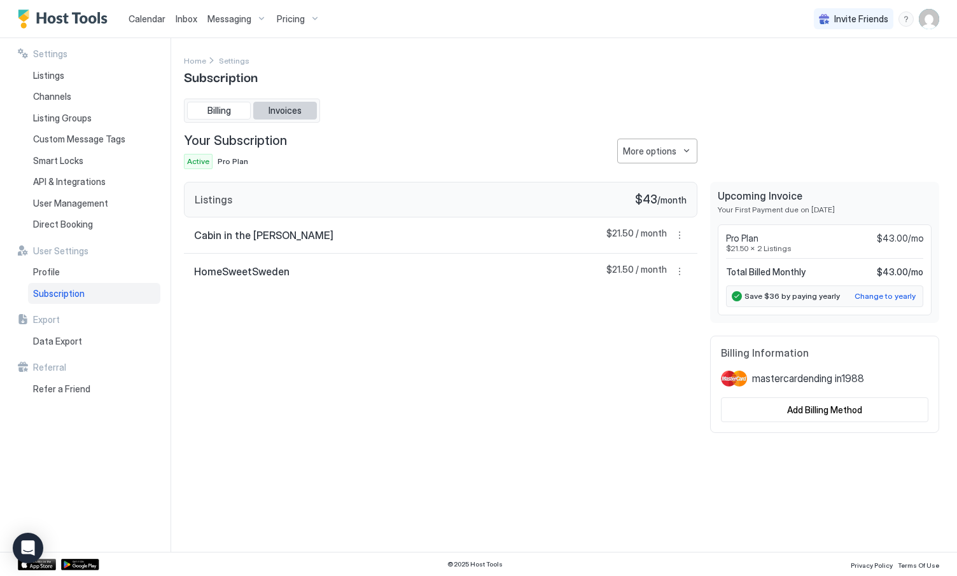
click at [278, 103] on button "Invoices" at bounding box center [285, 111] width 64 height 18
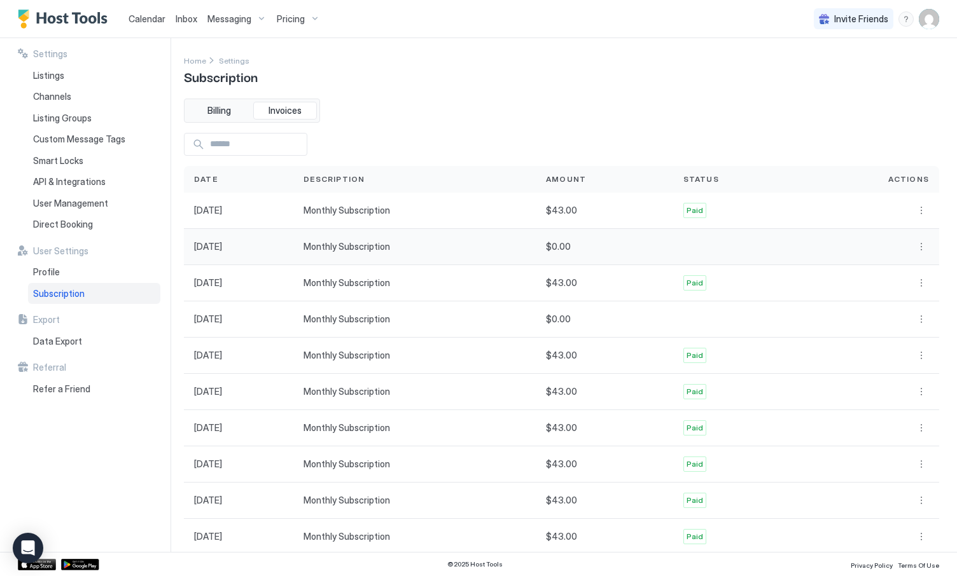
click at [222, 248] on span "[DATE]" at bounding box center [208, 246] width 28 height 11
click at [221, 99] on div "Billing Invoices" at bounding box center [252, 111] width 136 height 24
click at [220, 108] on span "Billing" at bounding box center [219, 110] width 24 height 11
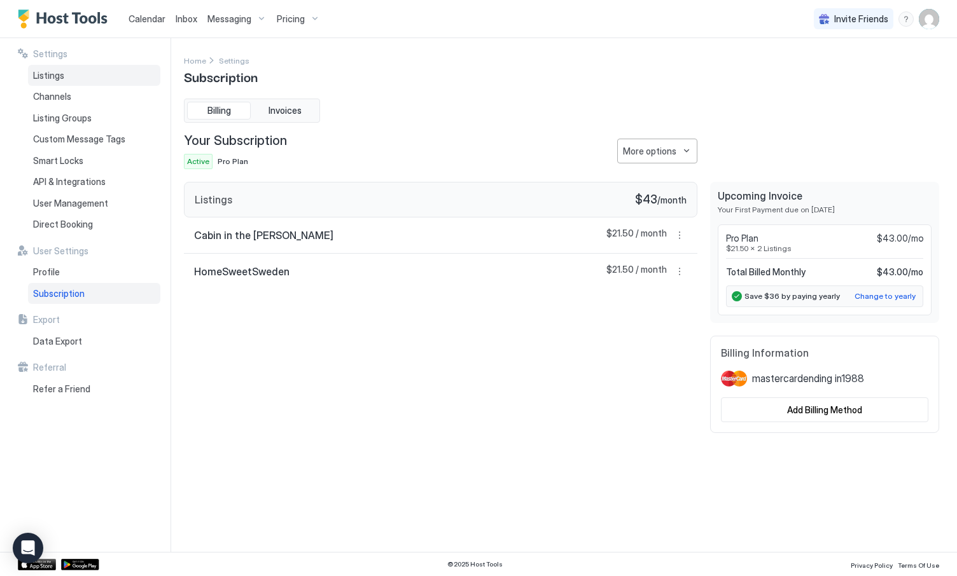
click at [66, 76] on div "Listings" at bounding box center [94, 76] width 132 height 22
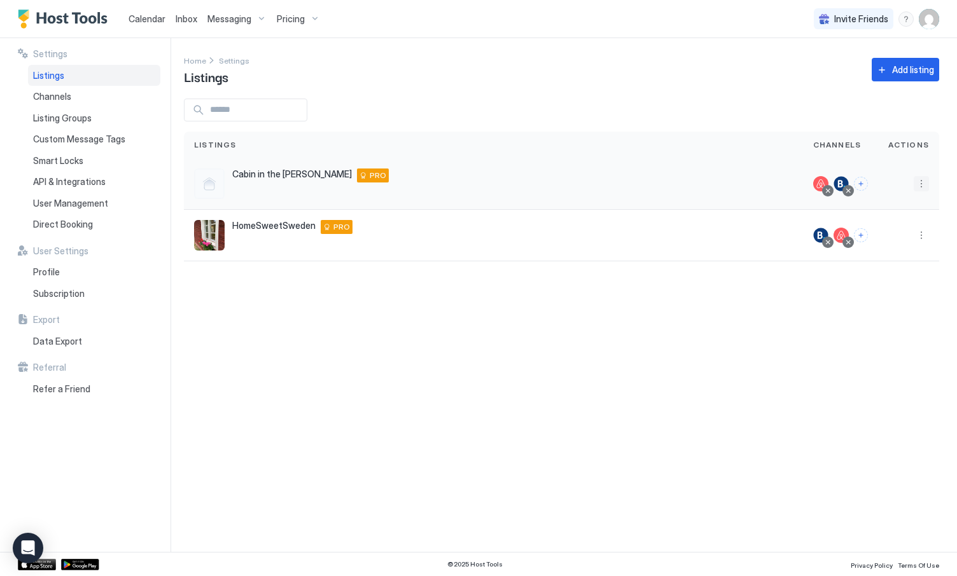
click at [927, 186] on button "More options" at bounding box center [920, 183] width 15 height 15
click at [669, 286] on div at bounding box center [478, 288] width 957 height 576
click at [141, 20] on span "Calendar" at bounding box center [146, 18] width 37 height 11
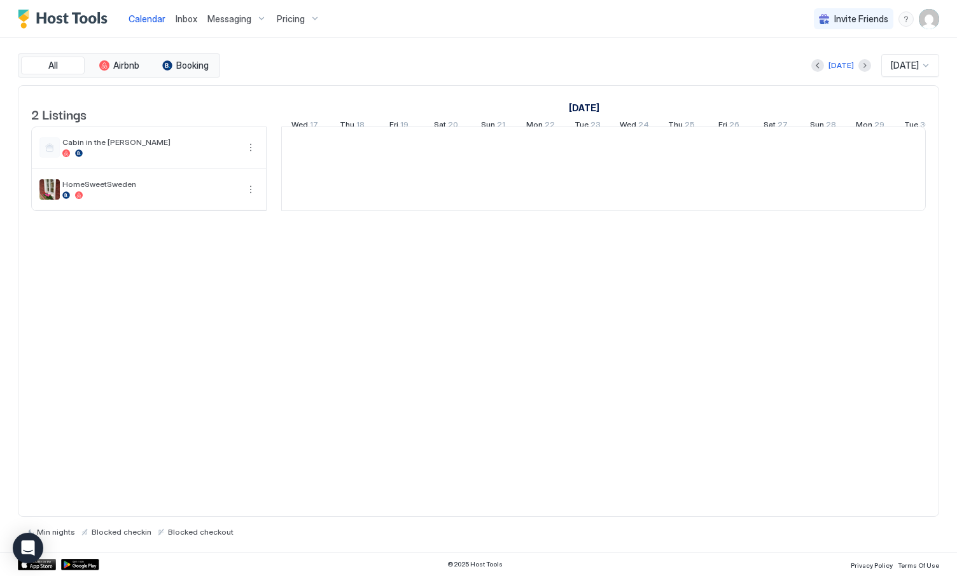
scroll to position [0, 707]
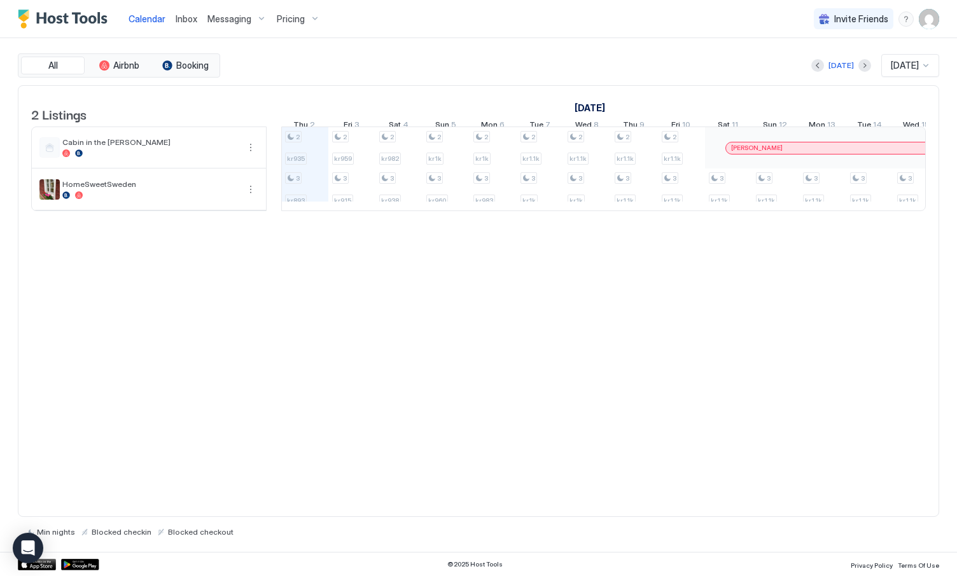
click at [181, 19] on span "Inbox" at bounding box center [187, 18] width 22 height 11
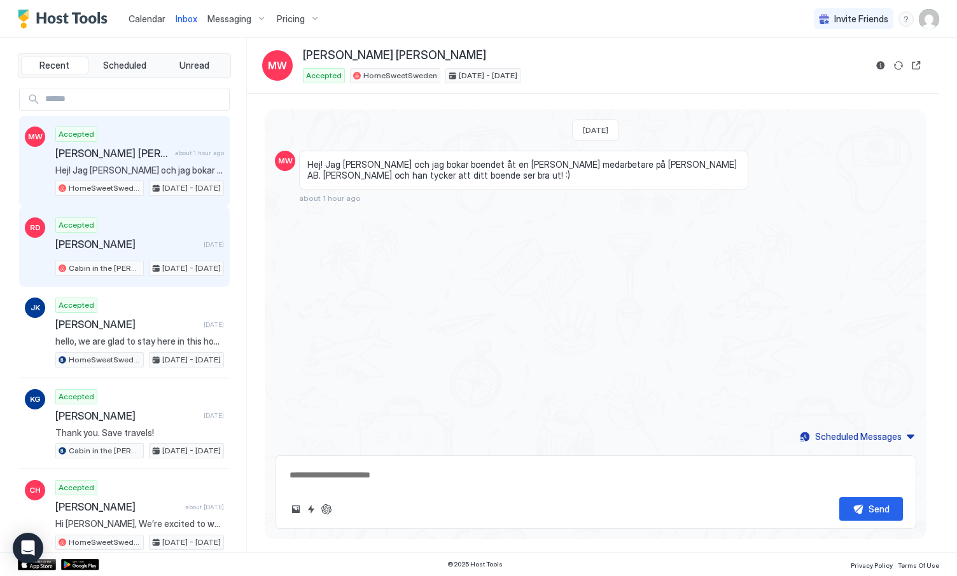
click at [141, 234] on div "Accepted [PERSON_NAME] [DATE] Cabin in the [PERSON_NAME] [DATE] - [DATE]" at bounding box center [139, 247] width 169 height 59
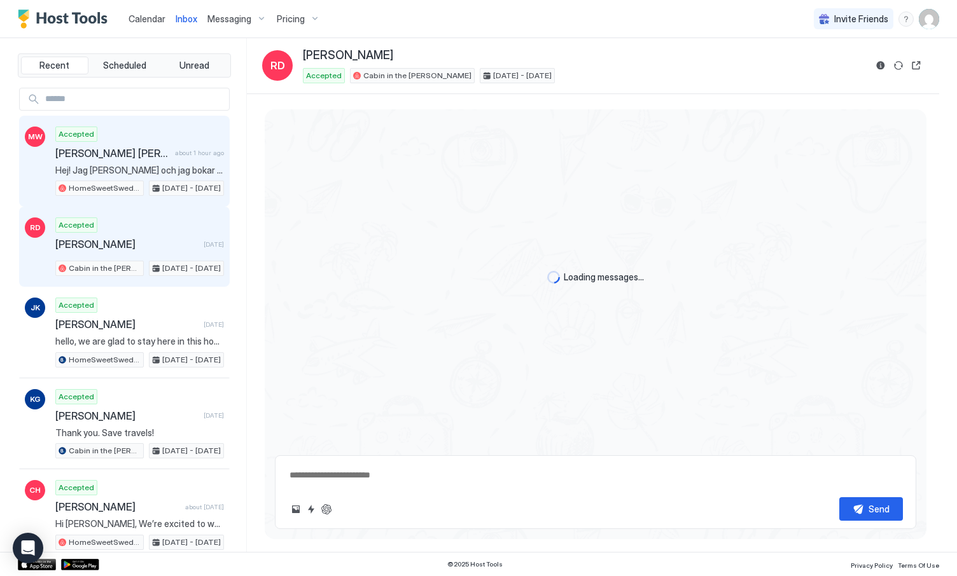
type textarea "*"
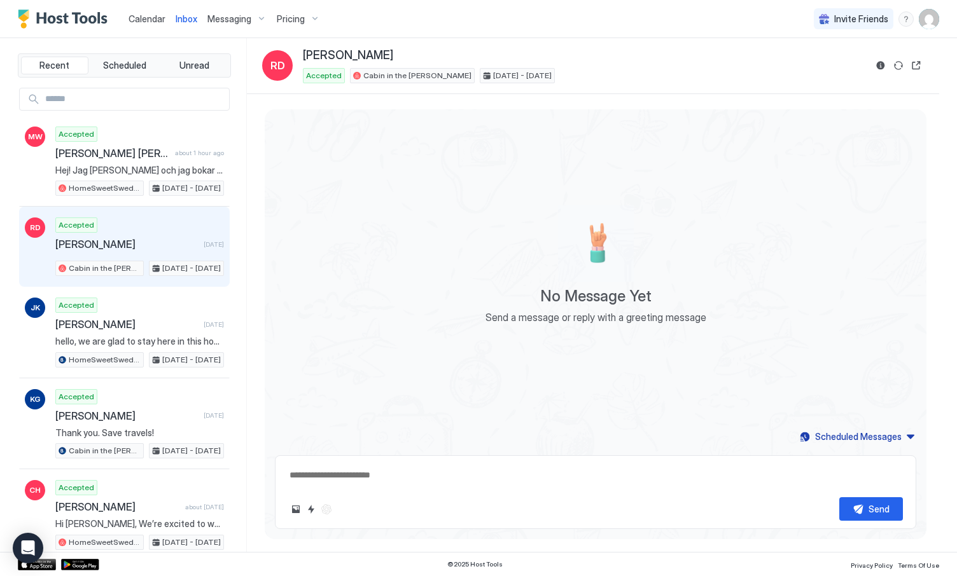
click at [209, 20] on span "Messaging" at bounding box center [229, 18] width 44 height 11
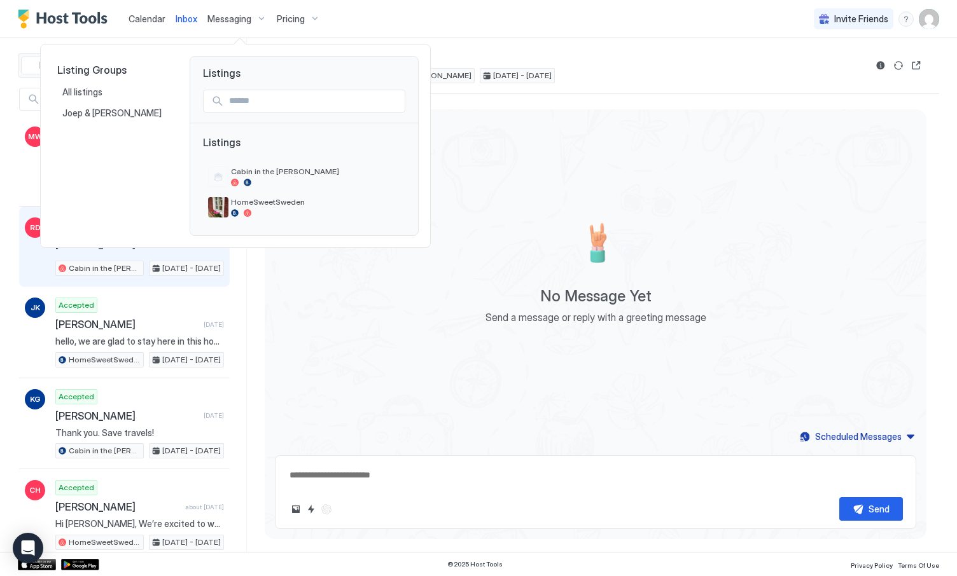
click at [293, 21] on div at bounding box center [478, 288] width 957 height 576
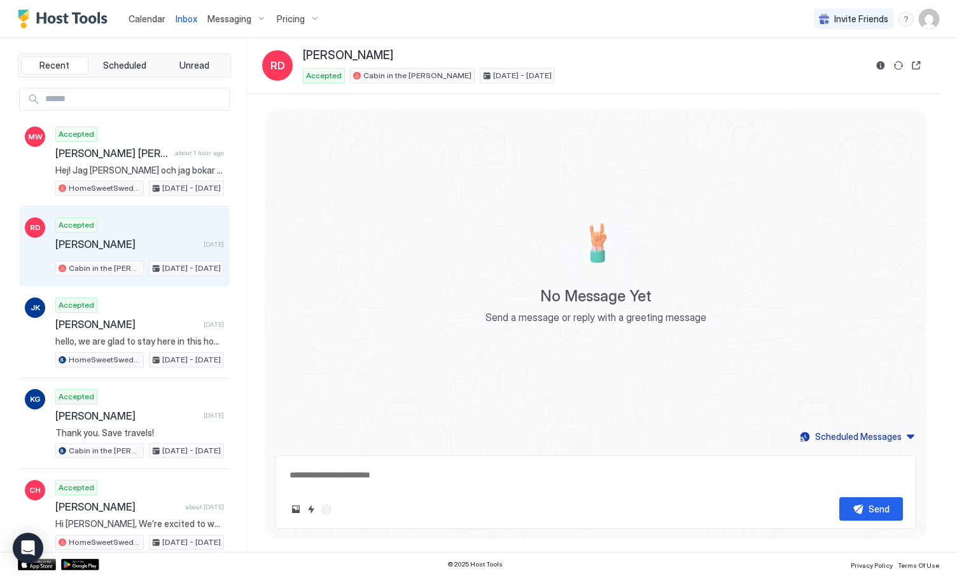
click at [291, 25] on div "Pricing" at bounding box center [298, 19] width 53 height 22
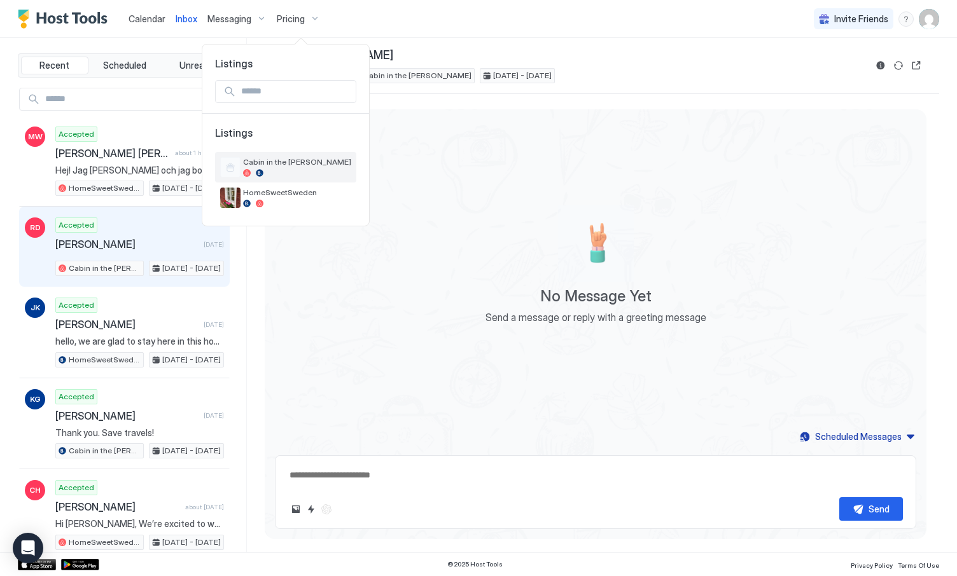
click at [294, 168] on div "Cabin in the [PERSON_NAME]" at bounding box center [297, 167] width 108 height 20
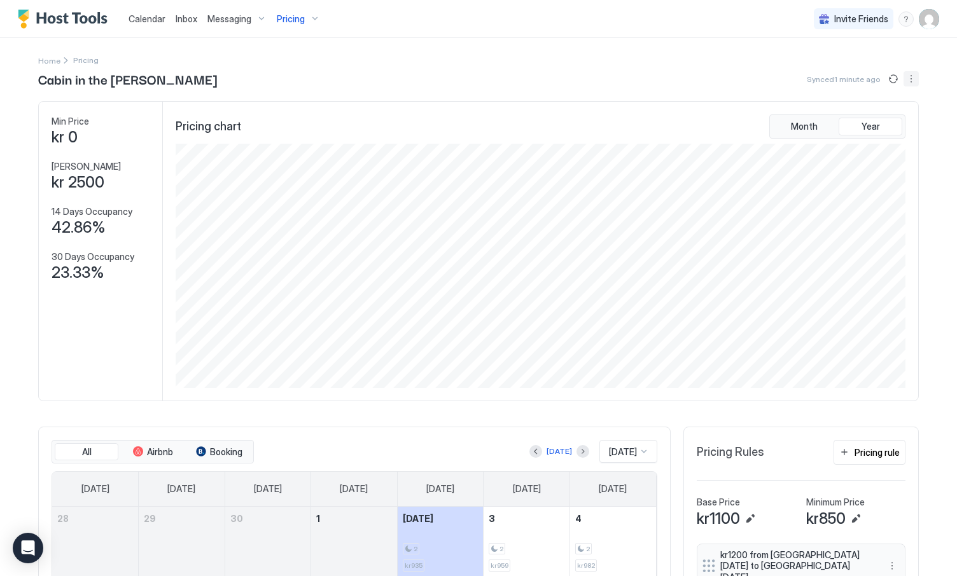
click at [912, 82] on button "More options" at bounding box center [910, 78] width 15 height 15
click at [891, 118] on span "Listing Settings" at bounding box center [889, 118] width 57 height 10
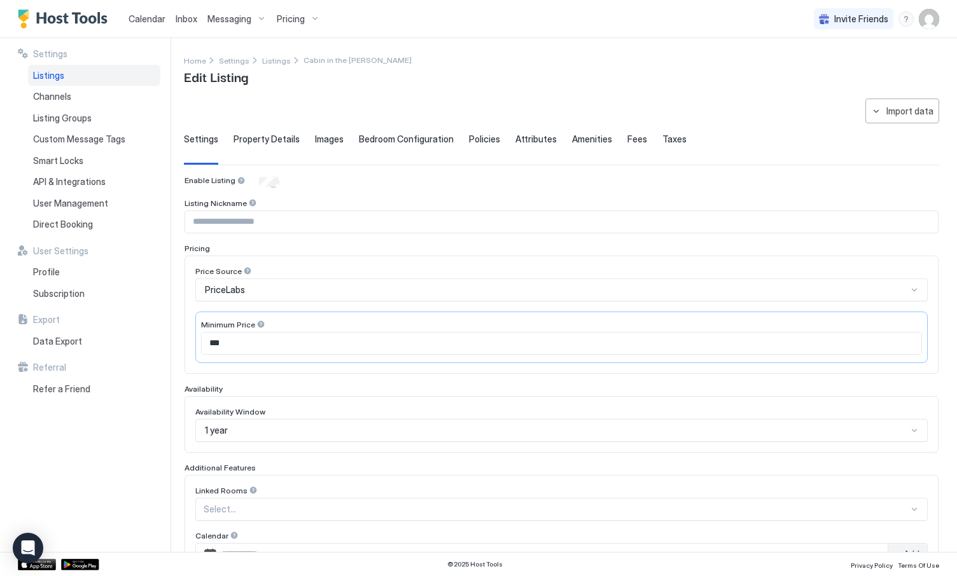
type input "***"
click at [269, 137] on span "Property Details" at bounding box center [266, 139] width 66 height 11
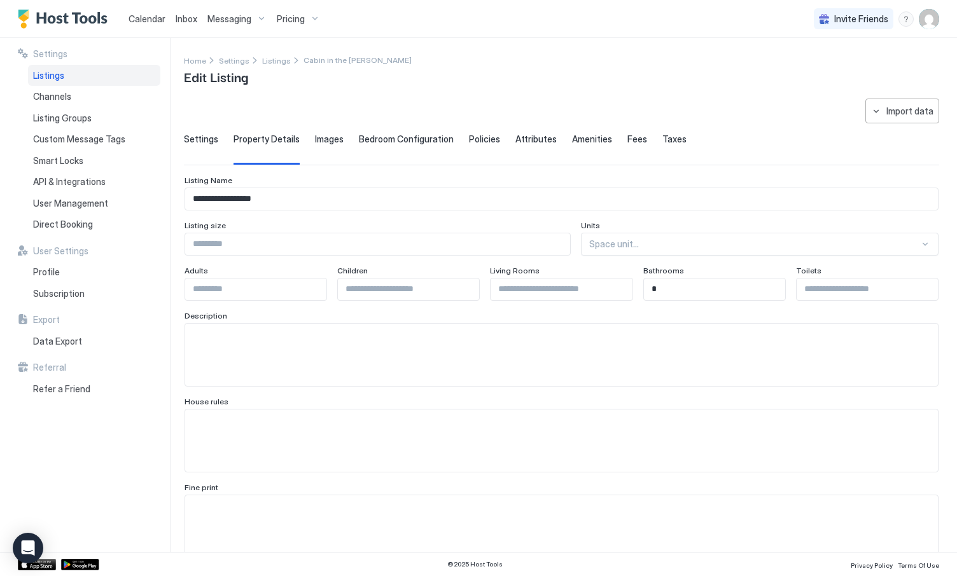
click at [327, 142] on span "Images" at bounding box center [329, 139] width 29 height 11
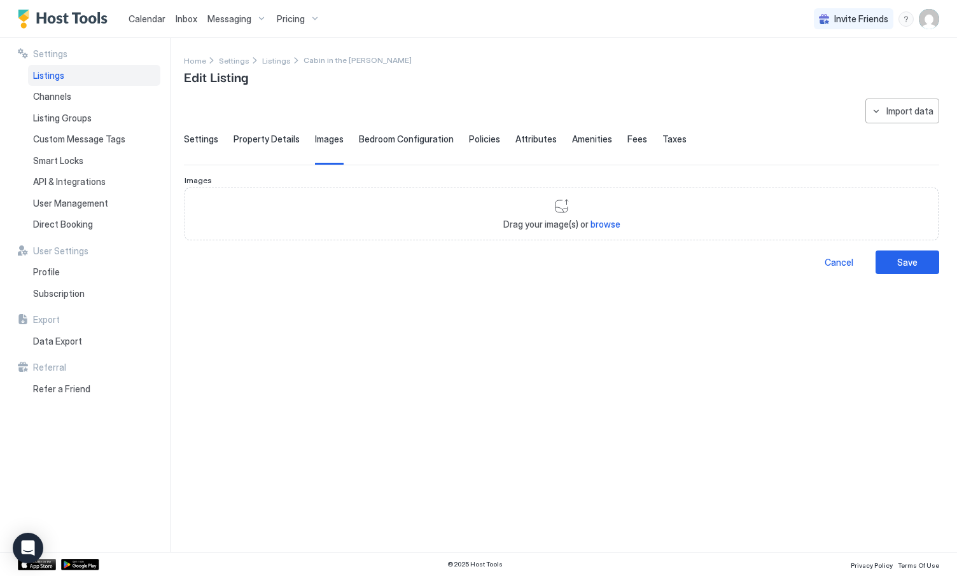
click at [401, 142] on span "Bedroom Configuration" at bounding box center [406, 139] width 95 height 11
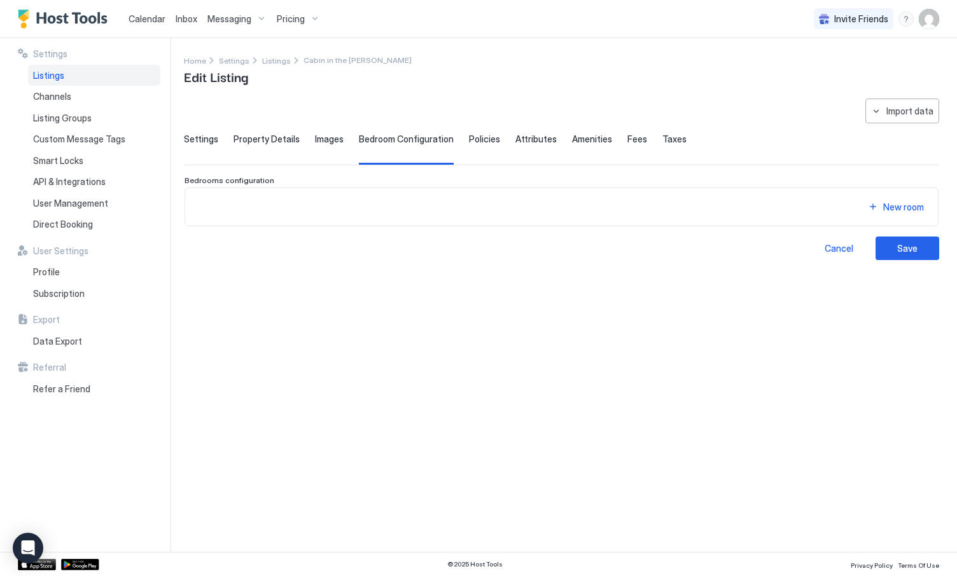
click at [469, 141] on span "Policies" at bounding box center [484, 139] width 31 height 11
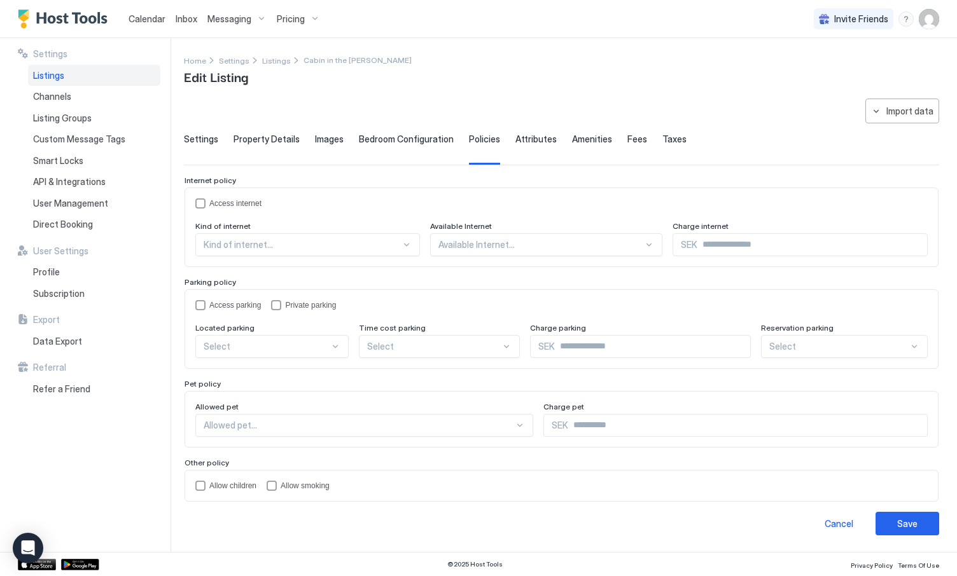
click at [529, 142] on span "Attributes" at bounding box center [535, 139] width 41 height 11
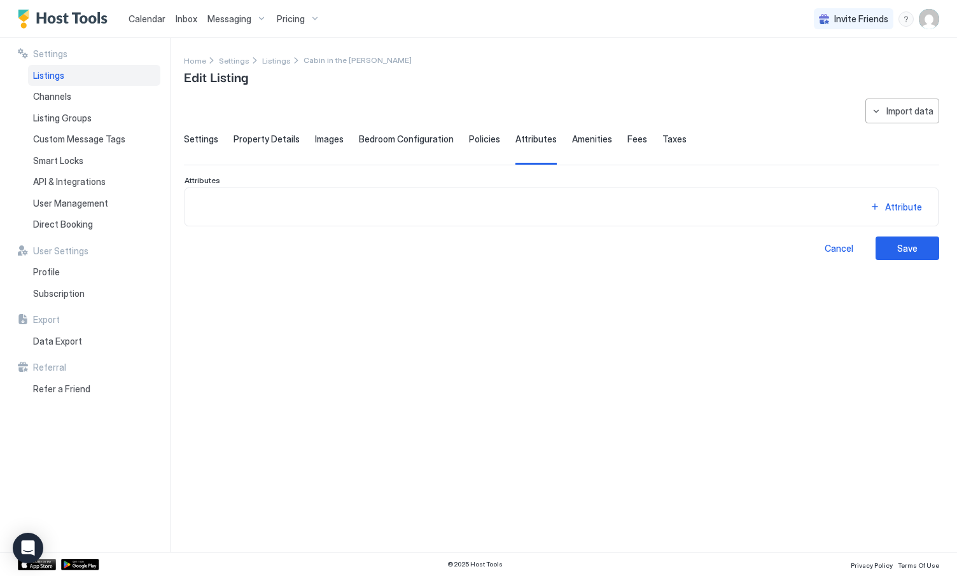
click at [587, 140] on span "Amenities" at bounding box center [592, 139] width 40 height 11
click at [627, 140] on span "Fees" at bounding box center [637, 139] width 20 height 11
click at [667, 139] on span "Taxes" at bounding box center [674, 139] width 24 height 11
drag, startPoint x: 196, startPoint y: 143, endPoint x: 179, endPoint y: 142, distance: 16.6
click at [196, 143] on span "Settings" at bounding box center [201, 139] width 34 height 11
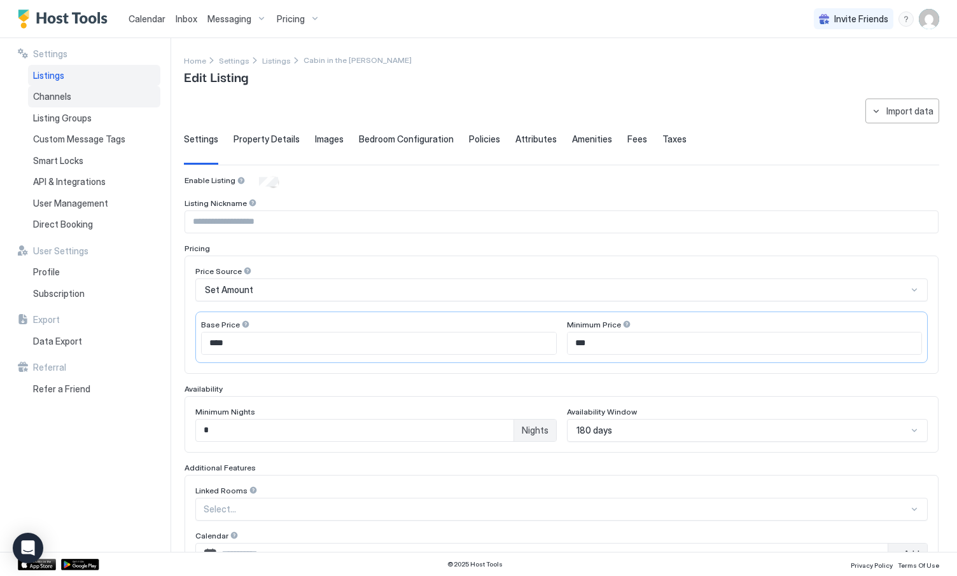
click at [74, 104] on div "Channels" at bounding box center [94, 97] width 132 height 22
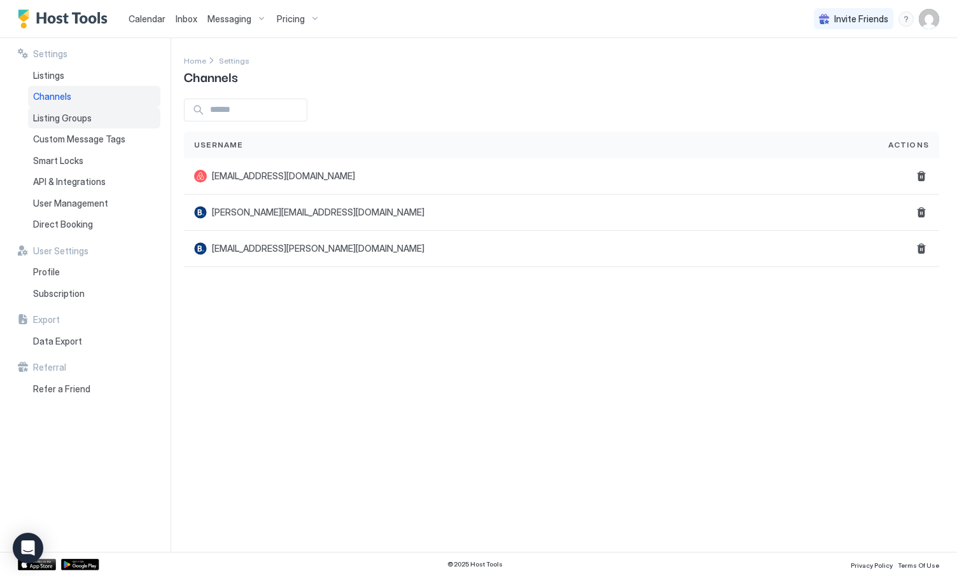
click at [74, 118] on span "Listing Groups" at bounding box center [62, 118] width 59 height 11
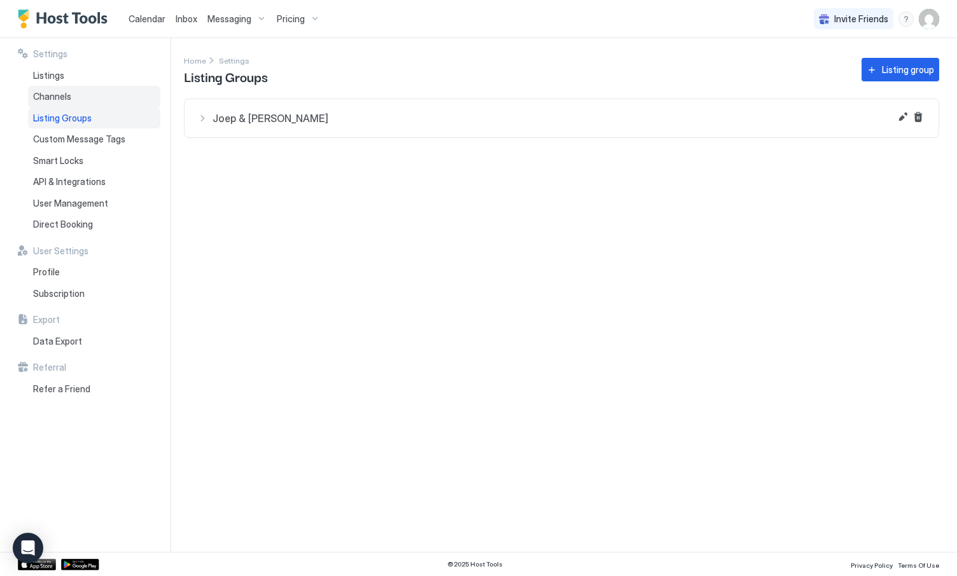
click at [71, 100] on div "Channels" at bounding box center [94, 97] width 132 height 22
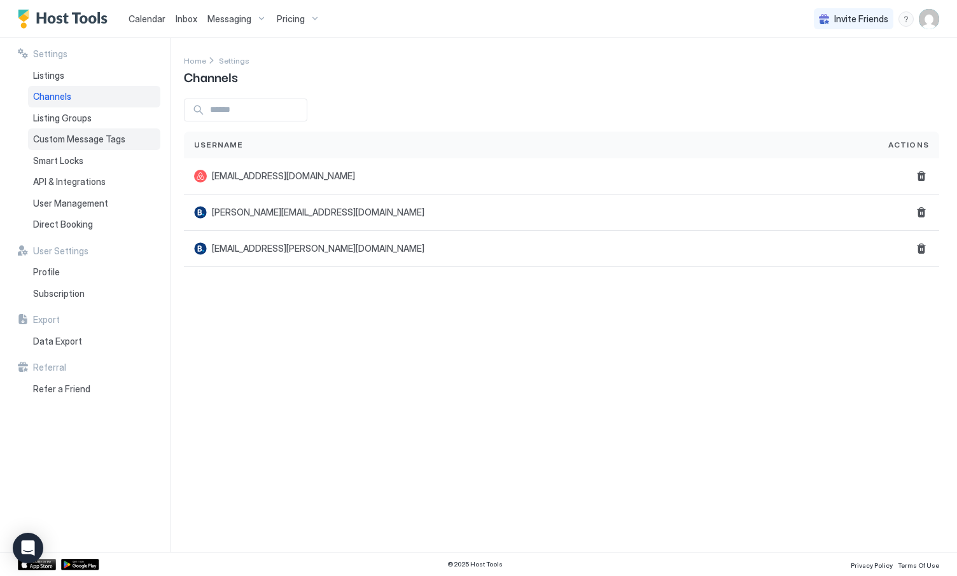
click at [81, 139] on span "Custom Message Tags" at bounding box center [79, 139] width 92 height 11
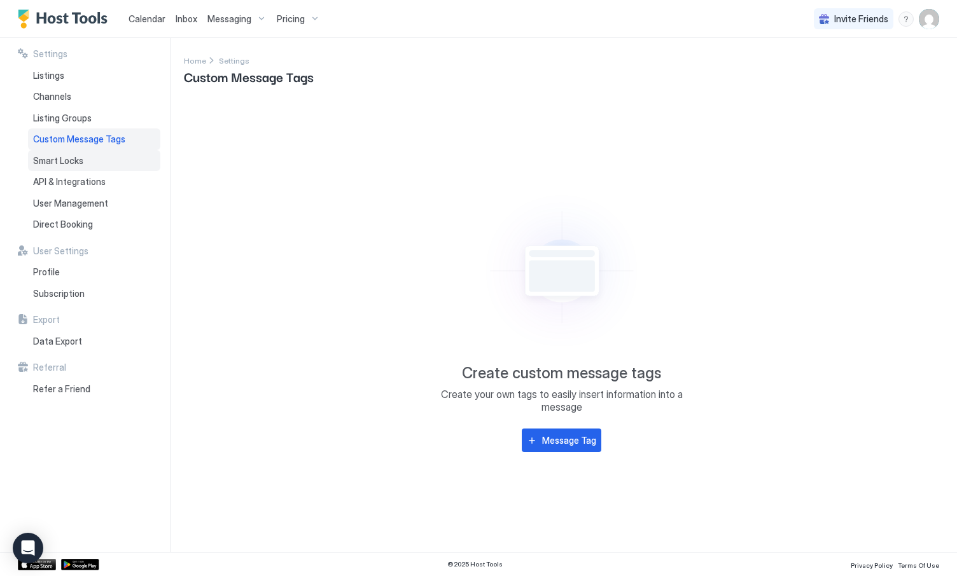
click at [79, 155] on span "Smart Locks" at bounding box center [58, 160] width 50 height 11
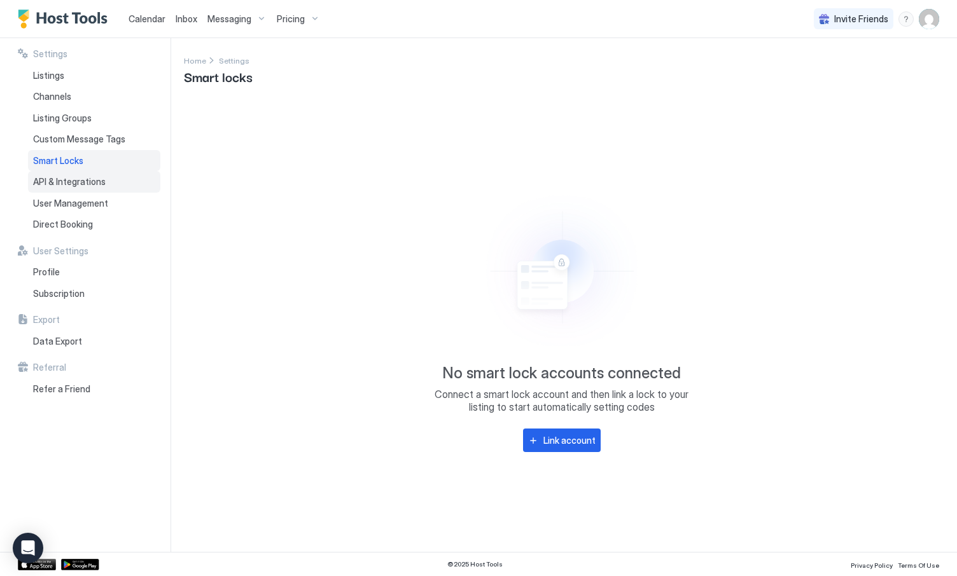
click at [76, 179] on span "API & Integrations" at bounding box center [69, 181] width 73 height 11
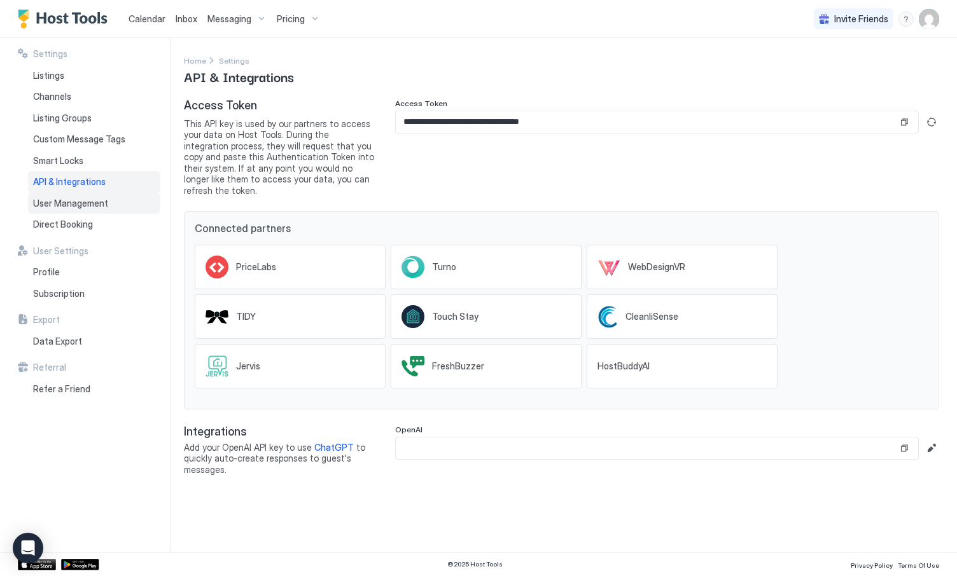
click at [97, 207] on div "User Management" at bounding box center [94, 204] width 132 height 22
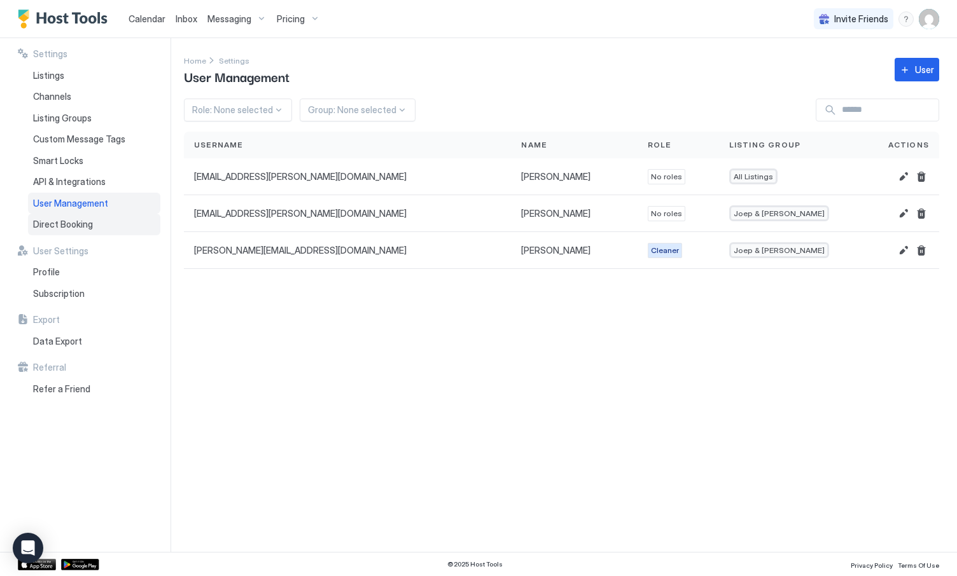
click at [83, 220] on span "Direct Booking" at bounding box center [63, 224] width 60 height 11
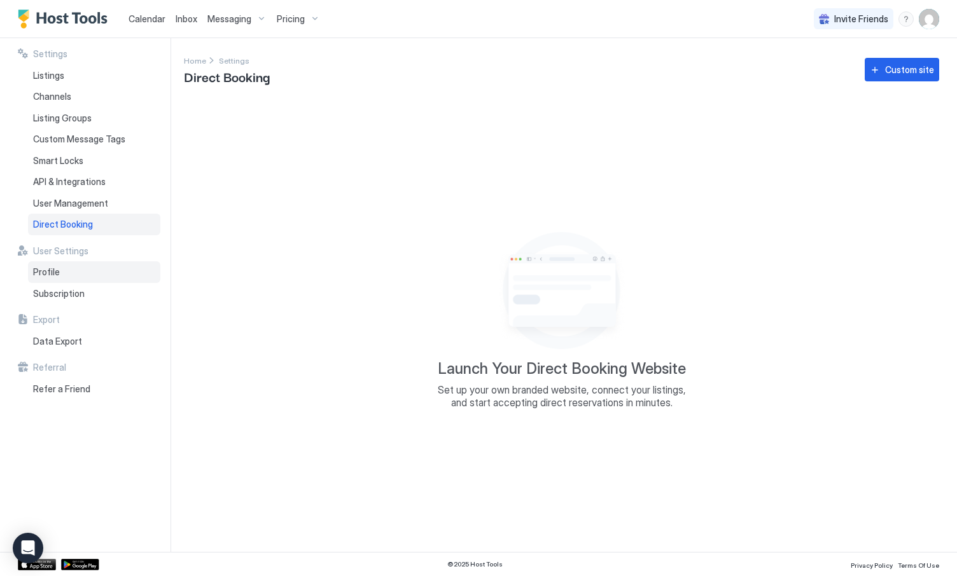
click at [55, 273] on span "Profile" at bounding box center [46, 272] width 27 height 11
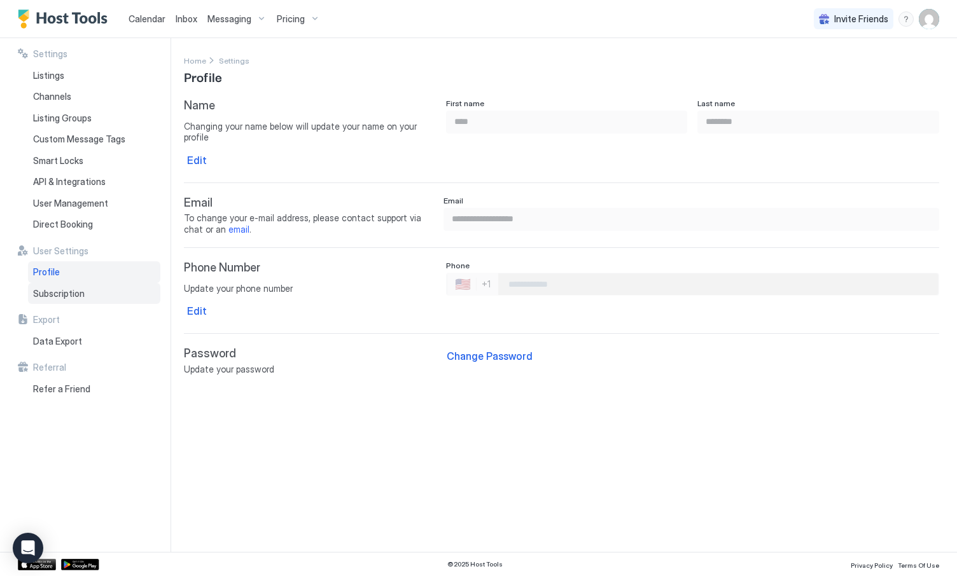
click at [83, 291] on div "Subscription" at bounding box center [94, 294] width 132 height 22
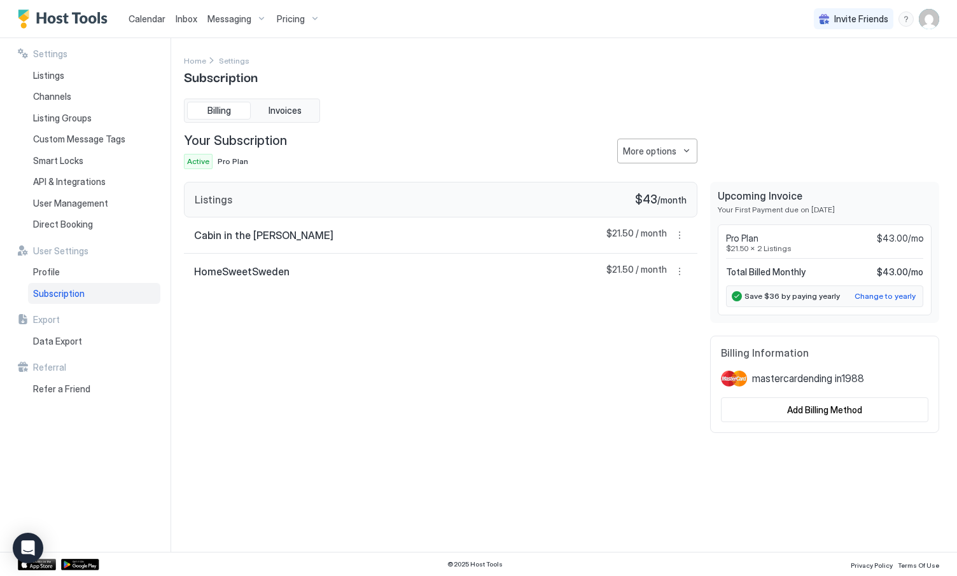
click at [231, 302] on div "Listings $43 / month Cabin in the [PERSON_NAME] $21.50 / month HomeSweetSweden …" at bounding box center [440, 307] width 513 height 251
